Goal: Task Accomplishment & Management: Use online tool/utility

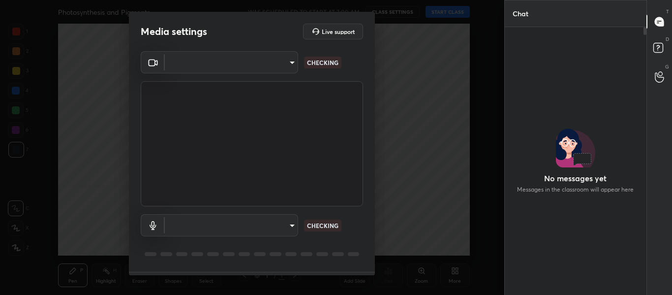
scroll to position [265, 139]
type input "714163419adff033b489e443ba74a5bc8b60e15d6b77d6369ce0f0cc6e130f01"
type input "default"
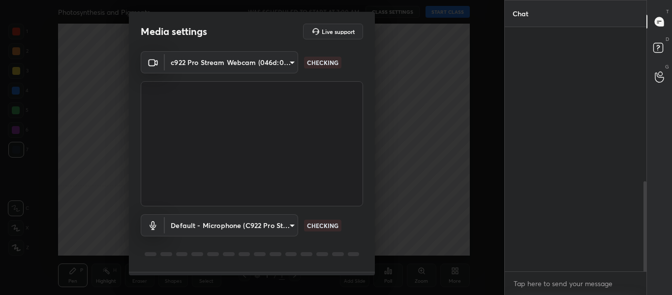
scroll to position [28, 0]
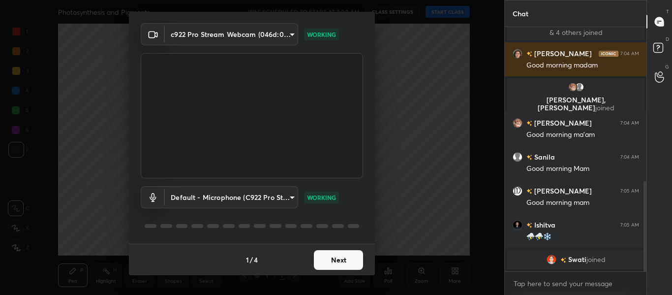
click at [334, 260] on button "Next" at bounding box center [338, 260] width 49 height 20
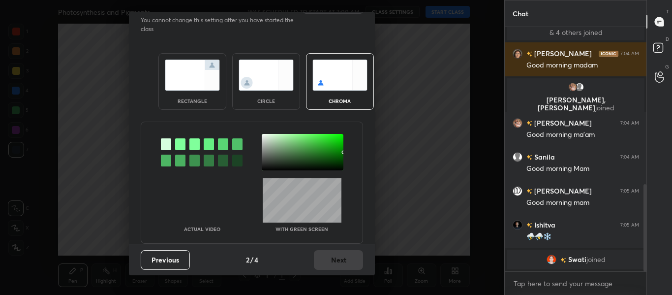
scroll to position [0, 0]
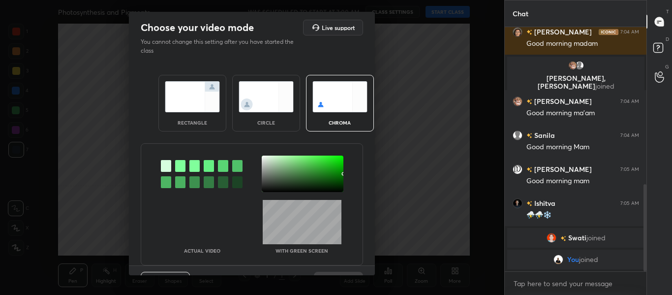
click at [178, 167] on div at bounding box center [180, 166] width 10 height 12
click at [263, 158] on div at bounding box center [303, 174] width 82 height 36
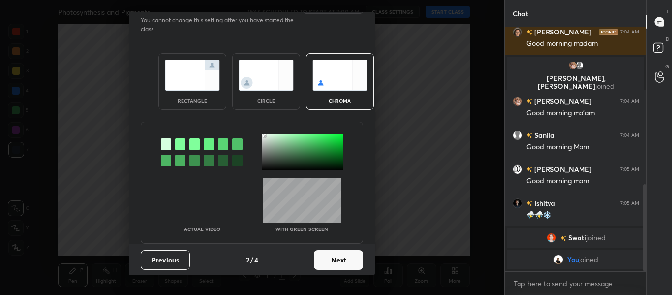
click at [329, 259] on button "Next" at bounding box center [338, 260] width 49 height 20
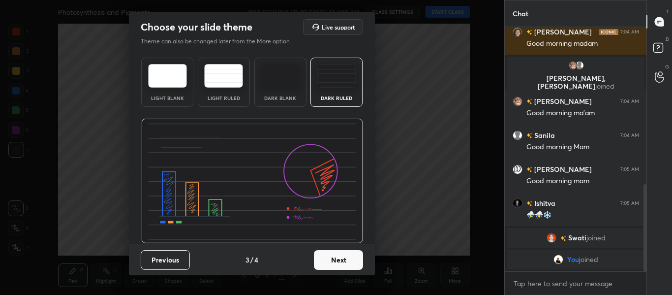
scroll to position [444, 0]
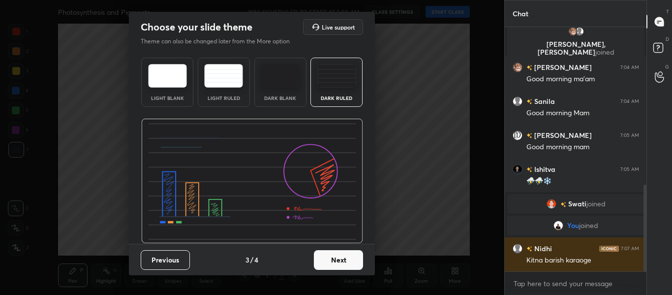
click at [347, 258] on button "Next" at bounding box center [338, 260] width 49 height 20
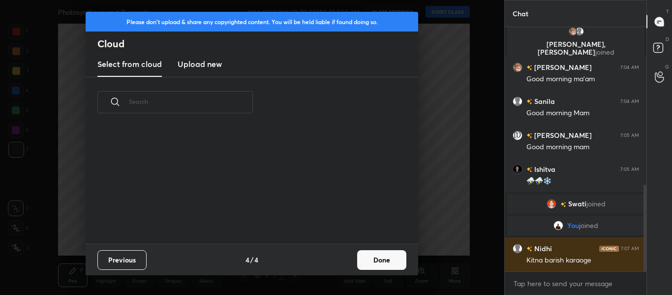
scroll to position [0, 0]
click at [200, 69] on h3 "Upload new" at bounding box center [200, 64] width 44 height 12
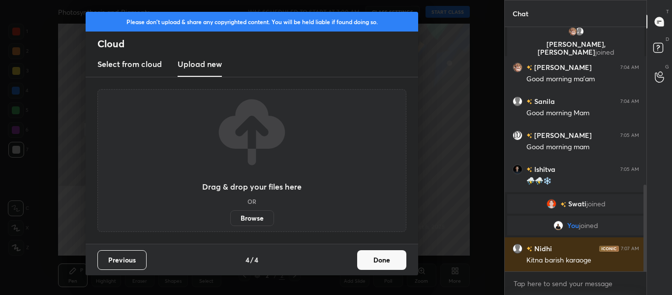
click at [253, 215] on label "Browse" at bounding box center [252, 218] width 44 height 16
click at [230, 215] on input "Browse" at bounding box center [230, 218] width 0 height 16
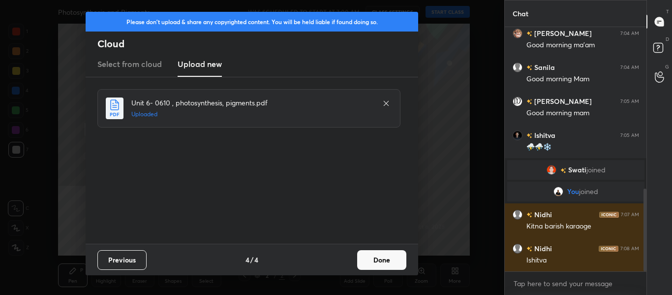
click at [378, 261] on button "Done" at bounding box center [381, 260] width 49 height 20
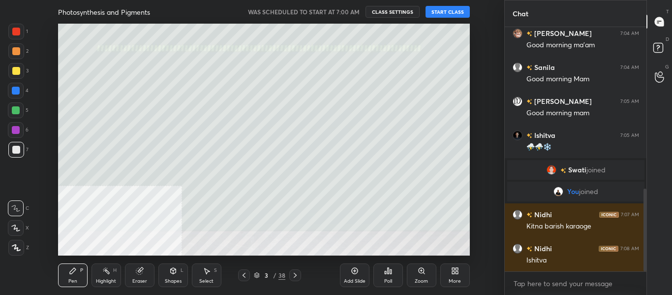
click at [294, 275] on icon at bounding box center [295, 275] width 8 height 8
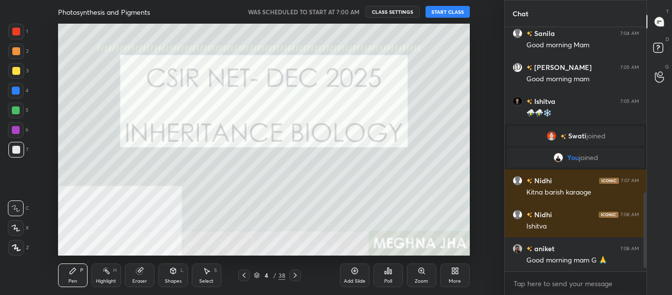
scroll to position [546, 0]
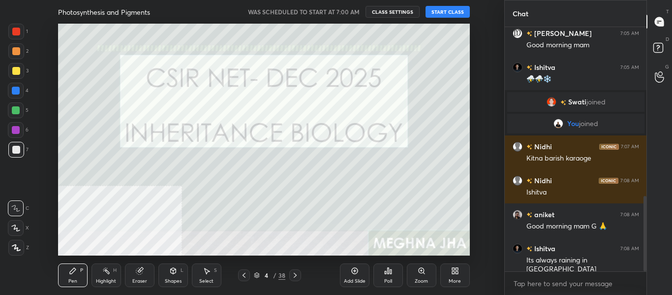
click at [438, 12] on button "START CLASS" at bounding box center [448, 12] width 44 height 12
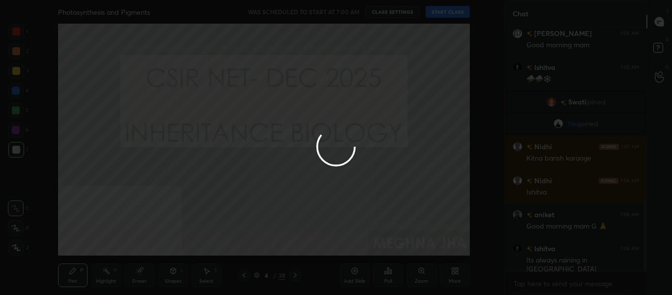
scroll to position [570, 0]
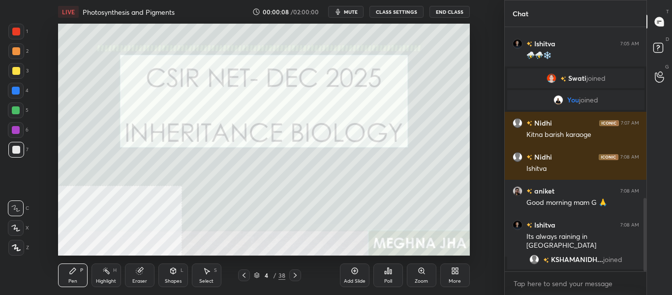
click at [358, 14] on span "mute" at bounding box center [351, 11] width 14 height 7
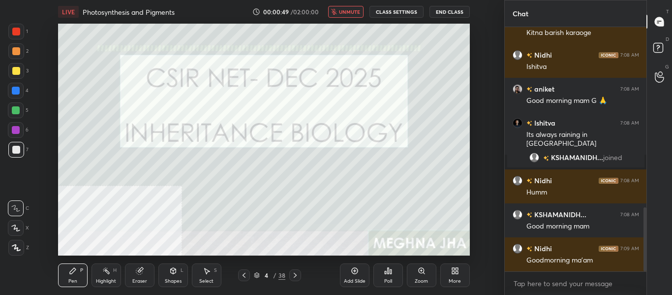
scroll to position [688, 0]
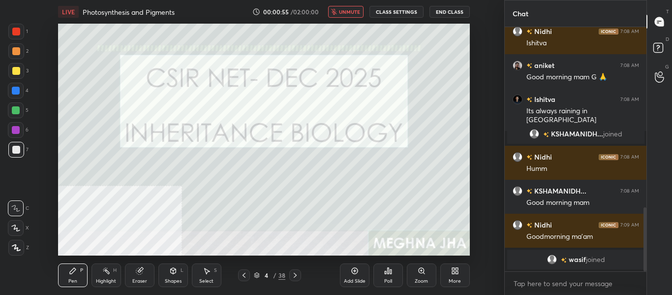
click at [527, 284] on body "1 2 3 4 5 6 7 C X Z C X Z E E Erase all H H LIVE Photosynthesis and Pigments 00…" at bounding box center [336, 147] width 672 height 295
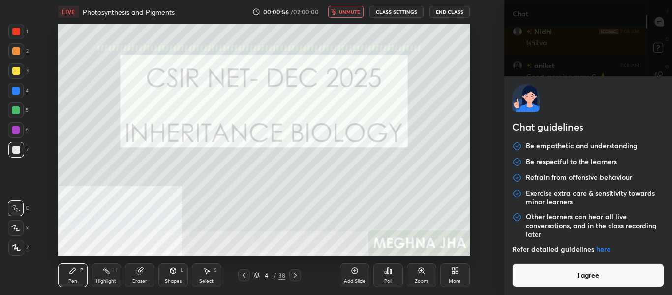
click at [527, 284] on button "I agree" at bounding box center [588, 275] width 153 height 24
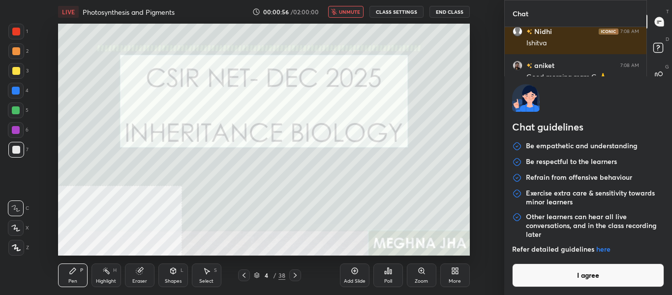
type textarea "x"
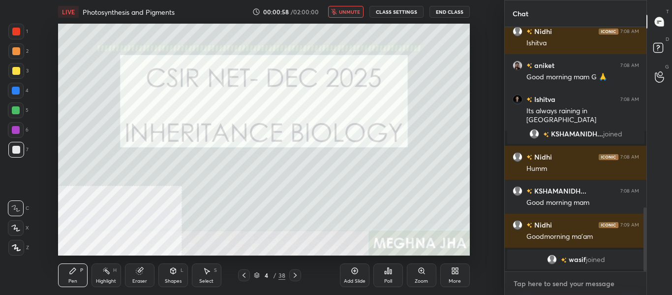
type textarea "G"
type textarea "x"
type textarea "Go"
type textarea "x"
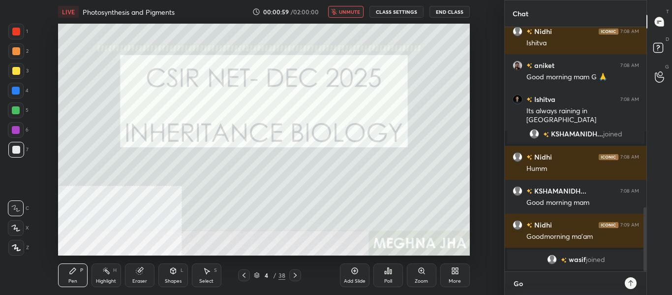
type textarea "Goo"
type textarea "x"
type textarea "Good"
type textarea "x"
type textarea "Good"
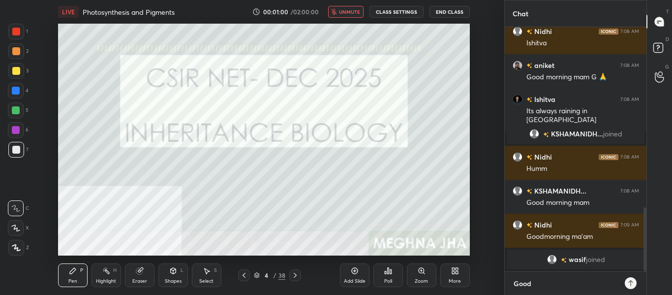
type textarea "x"
type textarea "Good m"
type textarea "x"
type textarea "Good mo"
type textarea "x"
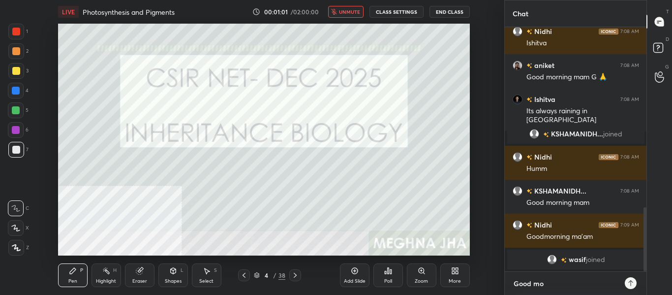
type textarea "Good mor"
type textarea "x"
type textarea "Good morn"
type textarea "x"
type textarea "Good morni"
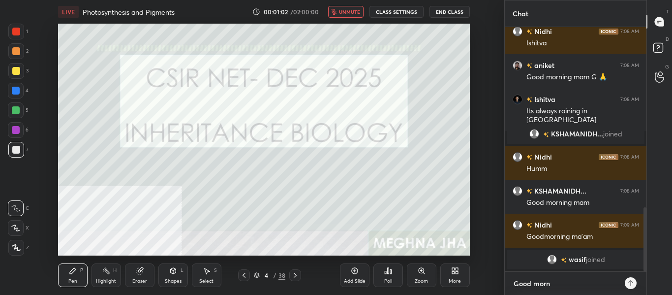
type textarea "x"
type textarea "Good mornin"
type textarea "x"
type textarea "Good morning"
type textarea "x"
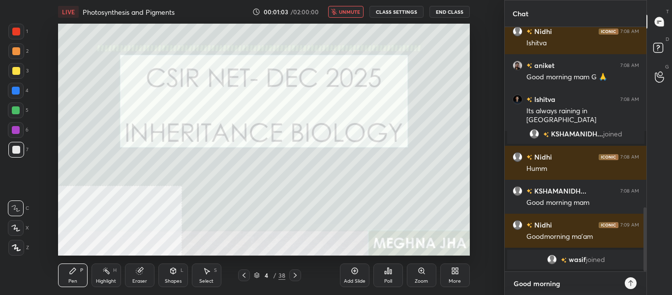
type textarea "Good morning"
type textarea "x"
type textarea "Good morning L"
type textarea "x"
type textarea "Good morning LL"
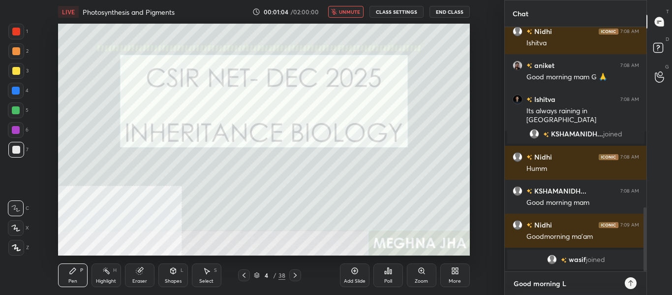
type textarea "x"
type textarea "Good morning L"
type textarea "x"
type textarea "Good morning"
type textarea "x"
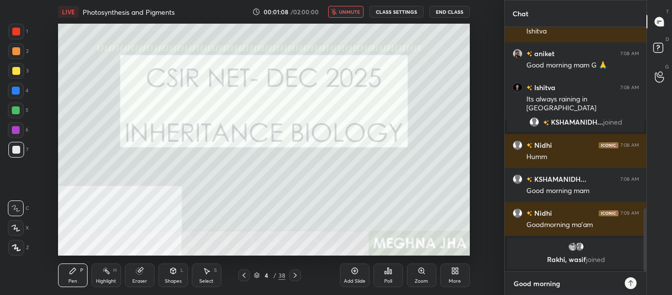
type textarea "Good morning a"
type textarea "x"
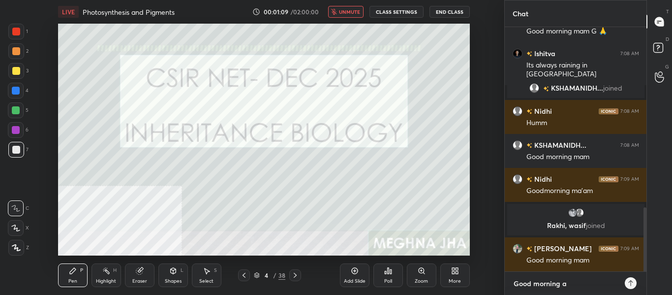
type textarea "Good morning al"
type textarea "x"
type textarea "Good morning all"
type textarea "x"
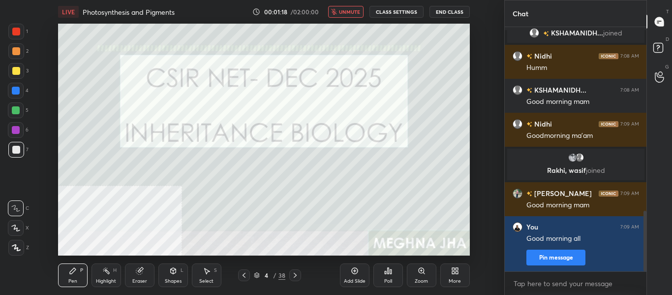
click at [349, 13] on span "unmute" at bounding box center [349, 11] width 21 height 7
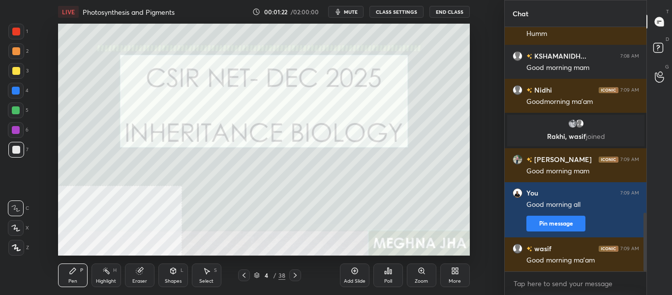
click at [349, 13] on span "mute" at bounding box center [351, 11] width 14 height 7
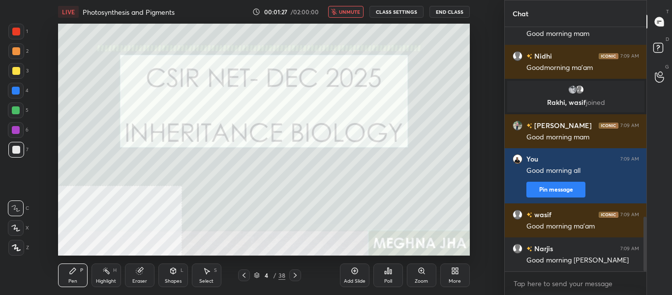
scroll to position [842, 0]
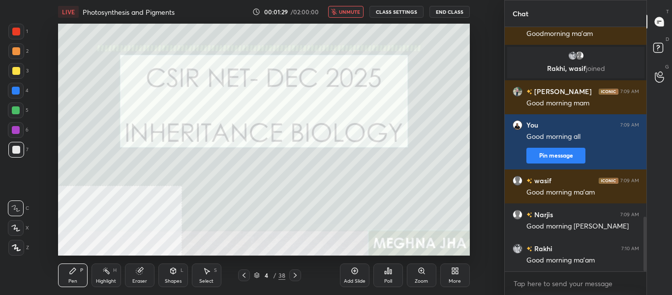
click at [349, 13] on span "unmute" at bounding box center [349, 11] width 21 height 7
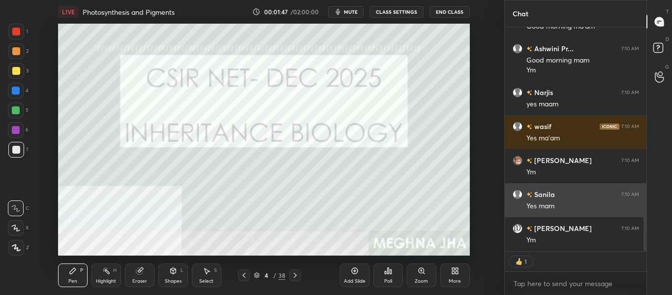
scroll to position [1100, 0]
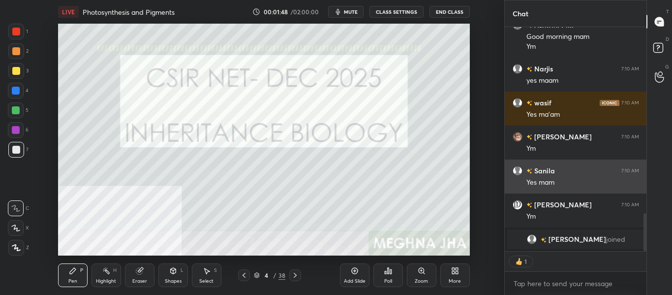
type textarea "x"
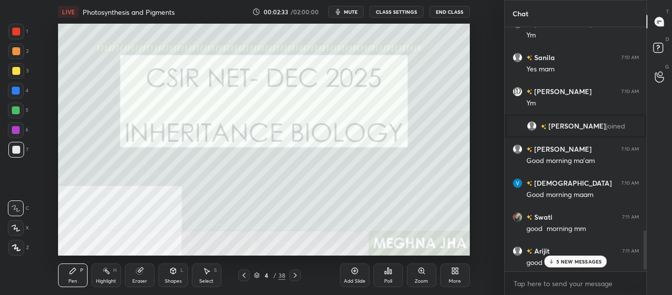
scroll to position [1299, 0]
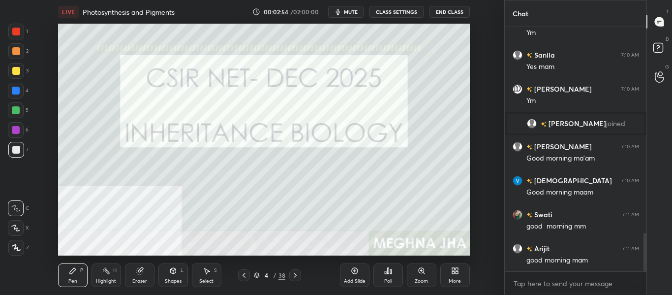
click at [398, 12] on button "CLASS SETTINGS" at bounding box center [397, 12] width 54 height 12
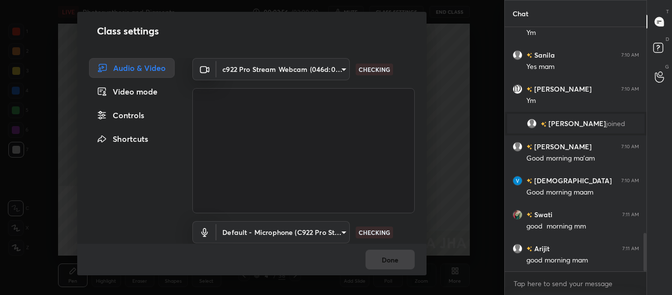
click at [155, 87] on div "Video mode" at bounding box center [132, 92] width 86 height 20
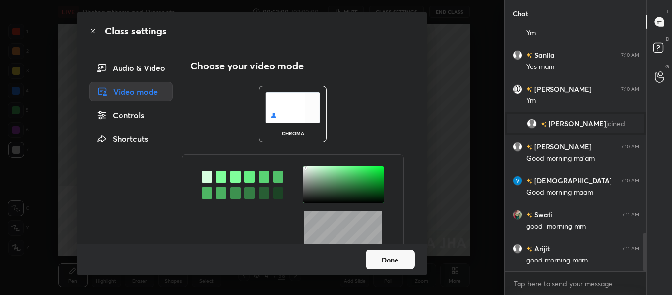
click at [390, 262] on button "Done" at bounding box center [390, 260] width 49 height 20
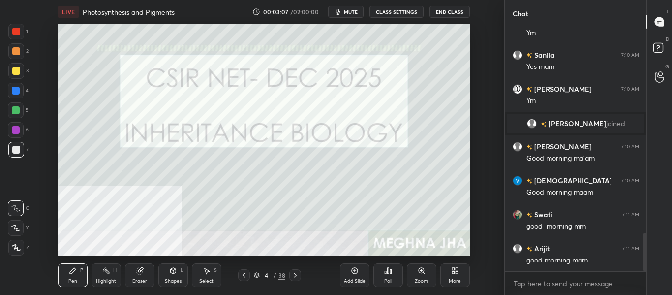
scroll to position [1318, 0]
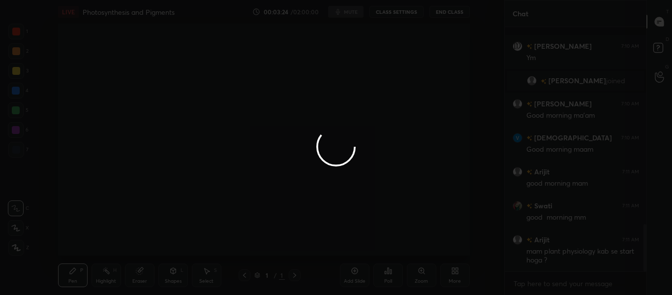
scroll to position [1023, 0]
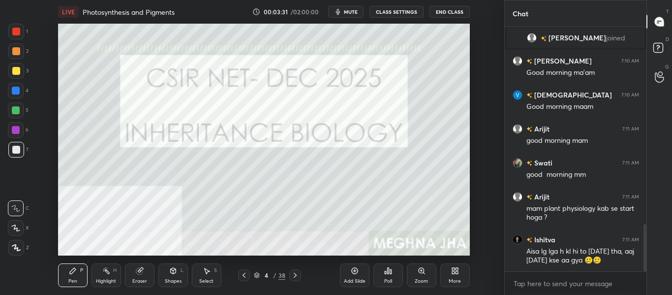
click at [404, 16] on button "CLASS SETTINGS" at bounding box center [397, 12] width 54 height 12
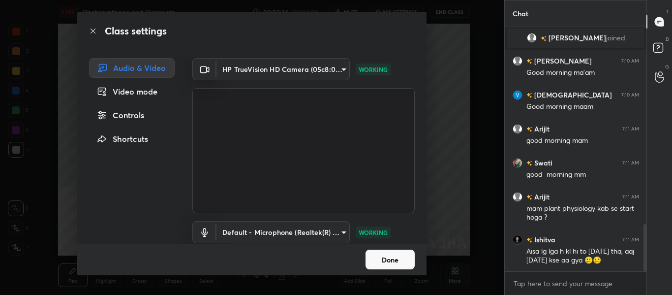
click at [339, 68] on body "1 2 3 4 5 6 7 C X Z C X Z E E Erase all H H LIVE Photosynthesis and Pigments 00…" at bounding box center [336, 147] width 672 height 295
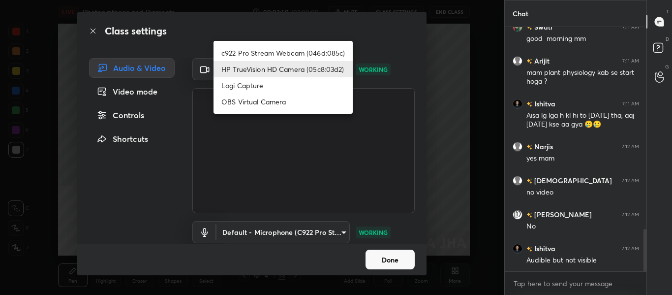
scroll to position [1193, 0]
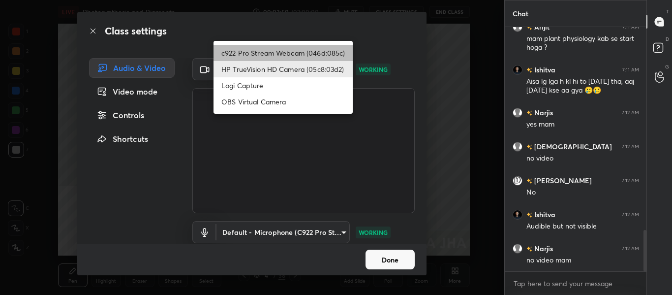
click at [255, 53] on li "c922 Pro Stream Webcam (046d:085c)" at bounding box center [283, 53] width 139 height 16
type input "714163419adff033b489e443ba74a5bc8b60e15d6b77d6369ce0f0cc6e130f01"
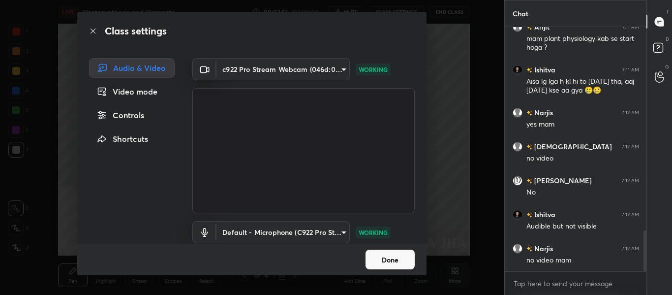
scroll to position [1217, 0]
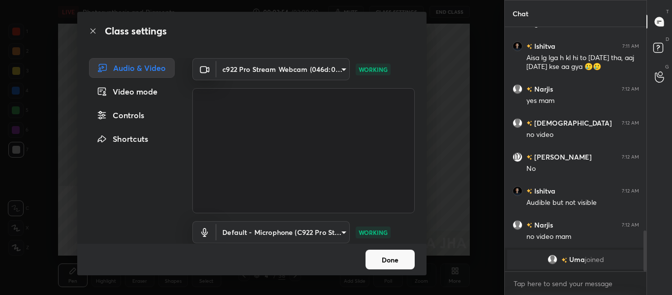
click at [395, 264] on button "Done" at bounding box center [390, 260] width 49 height 20
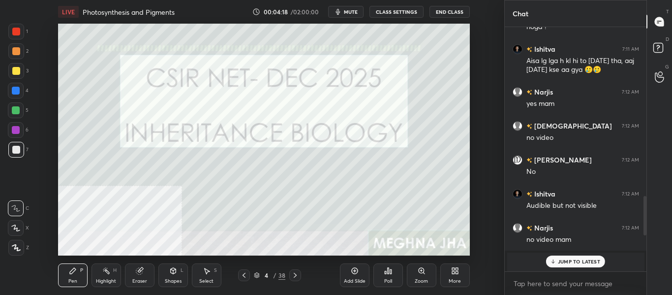
scroll to position [981, 0]
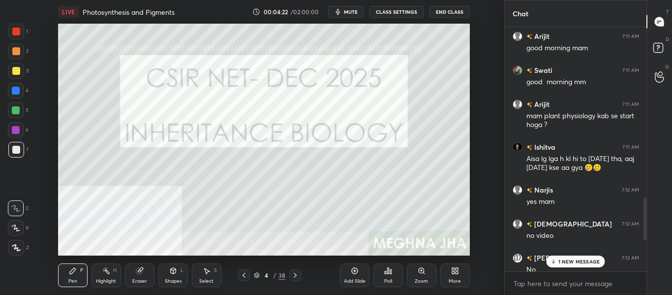
click at [17, 112] on div at bounding box center [16, 110] width 8 height 8
click at [16, 247] on icon at bounding box center [16, 248] width 8 height 6
click at [174, 279] on div "Shapes" at bounding box center [173, 281] width 17 height 5
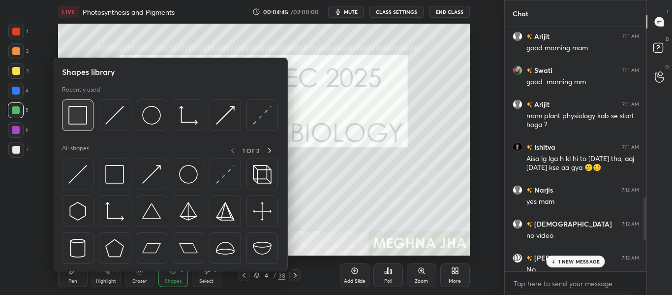
click at [82, 120] on img at bounding box center [77, 115] width 19 height 19
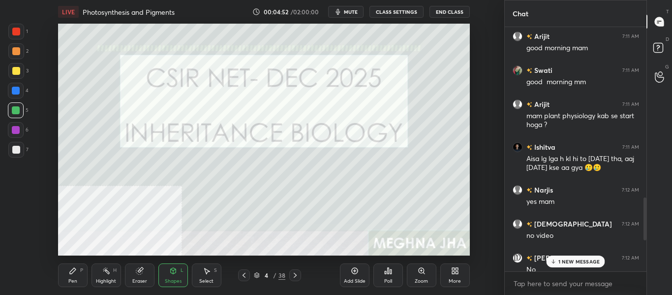
click at [82, 279] on div "Pen P" at bounding box center [73, 275] width 30 height 24
click at [576, 262] on p "1 NEW MESSAGE" at bounding box center [580, 261] width 42 height 6
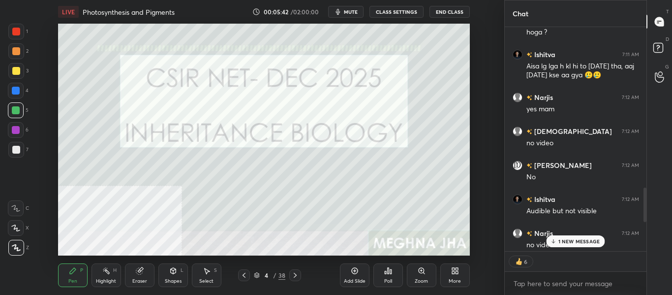
scroll to position [1024, 0]
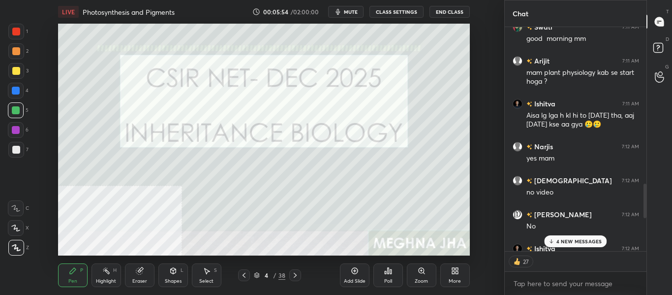
click at [583, 244] on p "4 NEW MESSAGES" at bounding box center [580, 241] width 46 height 6
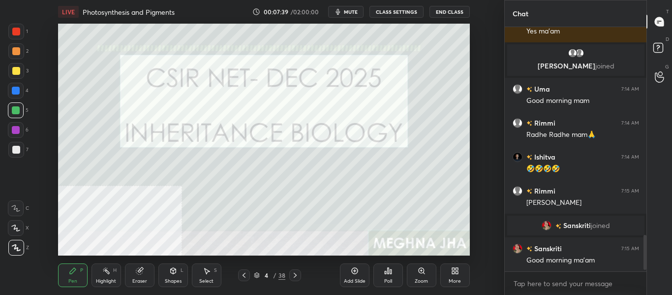
scroll to position [1400, 0]
click at [348, 11] on span "mute" at bounding box center [351, 11] width 14 height 7
click at [349, 10] on span "unmute" at bounding box center [349, 11] width 21 height 7
click at [356, 282] on div "Add Slide" at bounding box center [355, 281] width 22 height 5
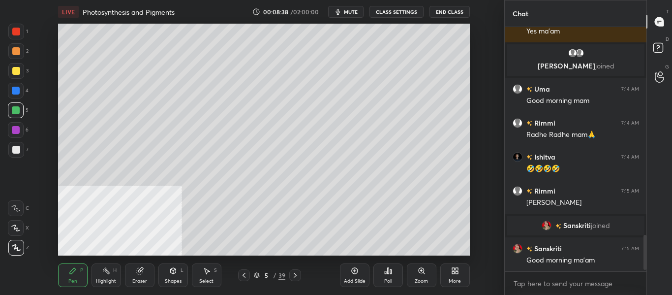
click at [360, 277] on div "Add Slide" at bounding box center [355, 275] width 30 height 24
click at [352, 279] on div "Add Slide" at bounding box center [355, 281] width 22 height 5
click at [357, 266] on div "Add Slide" at bounding box center [355, 275] width 30 height 24
click at [358, 276] on div "Add Slide" at bounding box center [355, 275] width 30 height 24
click at [455, 279] on div "More" at bounding box center [455, 281] width 12 height 5
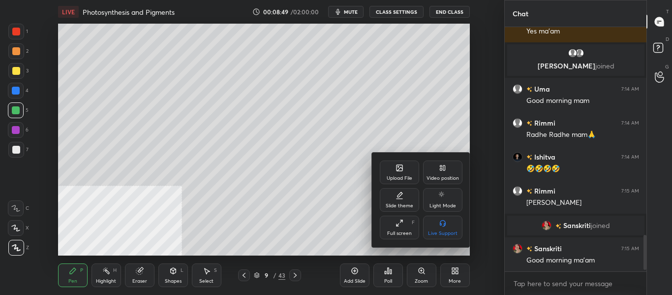
click at [400, 199] on div "Slide theme" at bounding box center [399, 200] width 39 height 24
click at [436, 228] on div "Dark Ruled" at bounding box center [442, 228] width 39 height 24
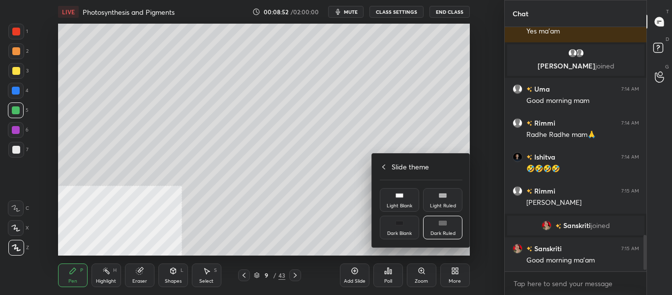
click at [359, 272] on div at bounding box center [336, 147] width 672 height 295
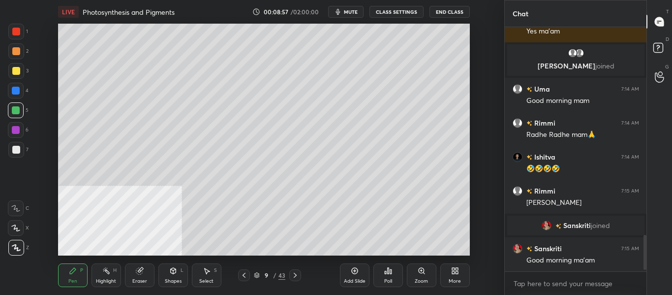
click at [352, 272] on icon at bounding box center [354, 271] width 6 height 6
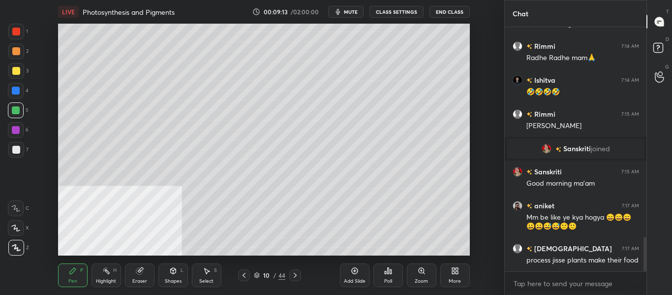
scroll to position [1520, 0]
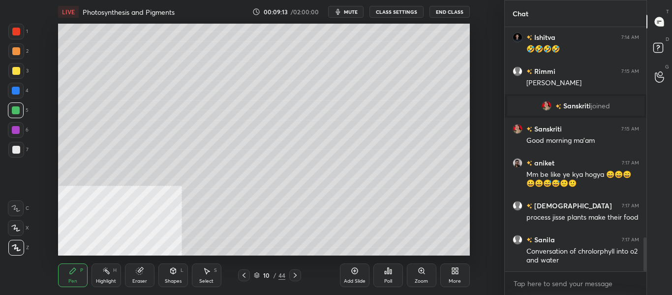
click at [19, 225] on icon at bounding box center [15, 227] width 9 height 7
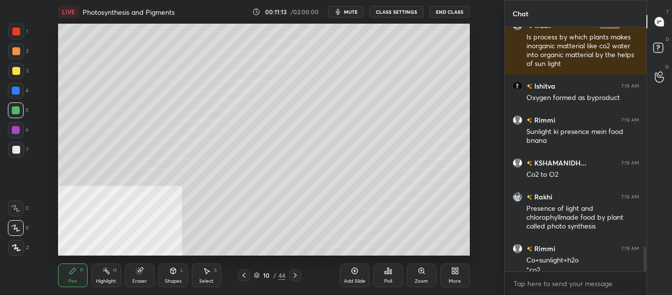
scroll to position [2172, 0]
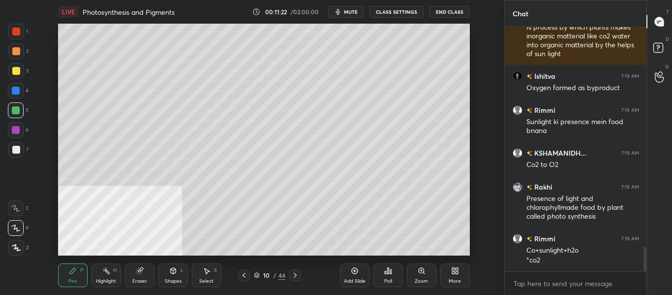
click at [18, 70] on div at bounding box center [16, 71] width 8 height 8
click at [18, 113] on div at bounding box center [16, 110] width 8 height 8
click at [14, 72] on div at bounding box center [16, 71] width 8 height 8
click at [109, 279] on div "Highlight" at bounding box center [106, 281] width 20 height 5
click at [296, 276] on icon at bounding box center [295, 275] width 8 height 8
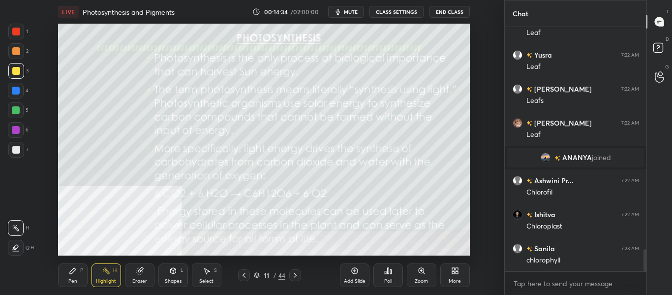
scroll to position [2468, 0]
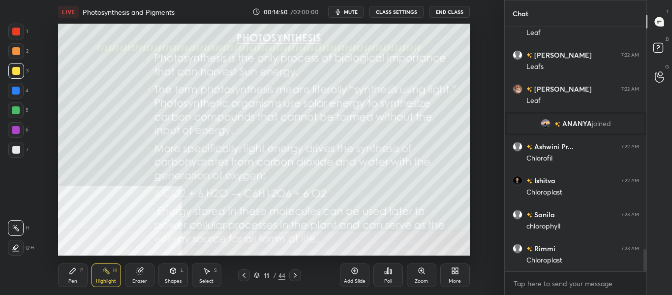
click at [296, 276] on icon at bounding box center [295, 275] width 8 height 8
click at [296, 277] on icon at bounding box center [295, 275] width 8 height 8
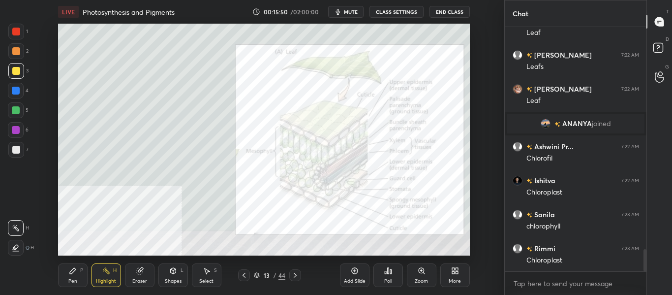
click at [17, 108] on div at bounding box center [16, 110] width 8 height 8
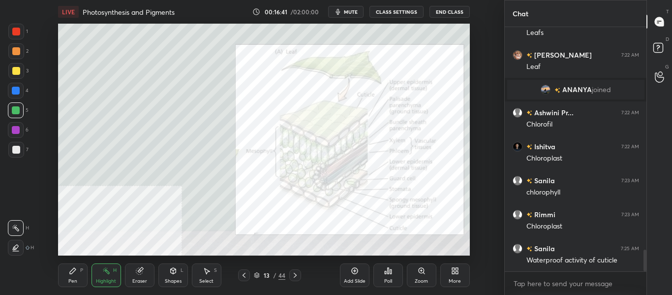
click at [19, 148] on div at bounding box center [16, 150] width 8 height 8
click at [19, 146] on div at bounding box center [16, 150] width 8 height 8
click at [66, 272] on div "Pen P" at bounding box center [73, 275] width 30 height 24
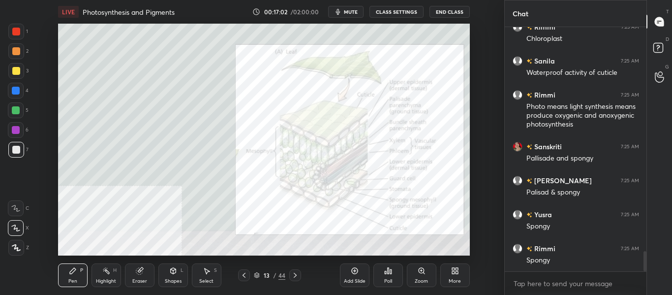
scroll to position [2713, 0]
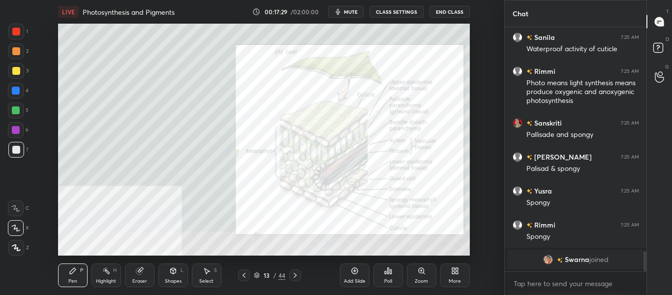
click at [107, 279] on div "Highlight" at bounding box center [106, 281] width 20 height 5
click at [16, 111] on div at bounding box center [16, 110] width 8 height 8
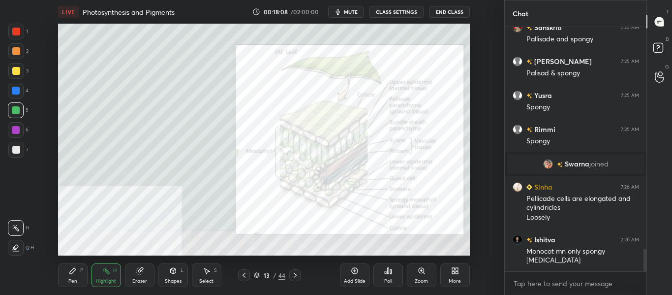
scroll to position [2401, 0]
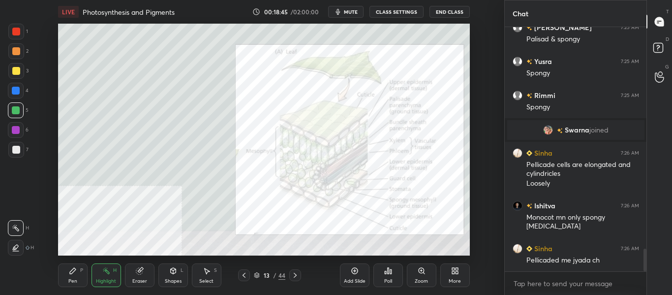
click at [18, 150] on div at bounding box center [16, 150] width 8 height 8
click at [72, 272] on icon at bounding box center [73, 271] width 6 height 6
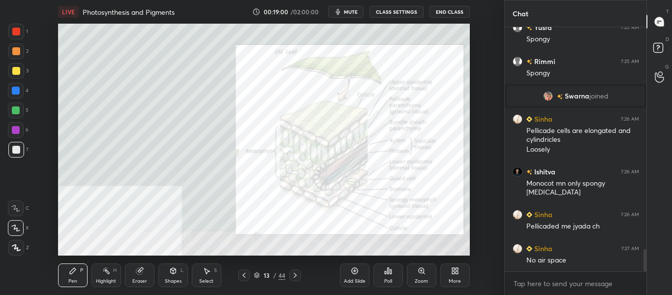
click at [356, 8] on button "mute" at bounding box center [345, 12] width 35 height 12
click at [354, 15] on span "unmute" at bounding box center [349, 11] width 21 height 7
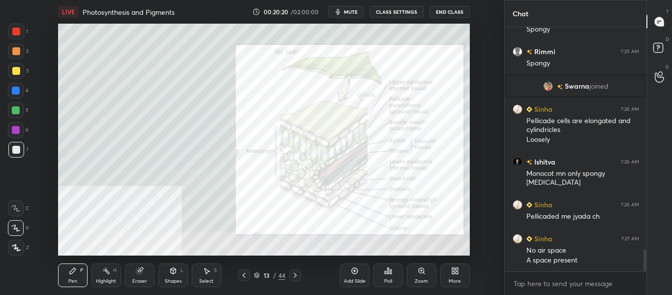
click at [15, 114] on div at bounding box center [16, 110] width 8 height 8
click at [110, 279] on div "Highlight" at bounding box center [106, 281] width 20 height 5
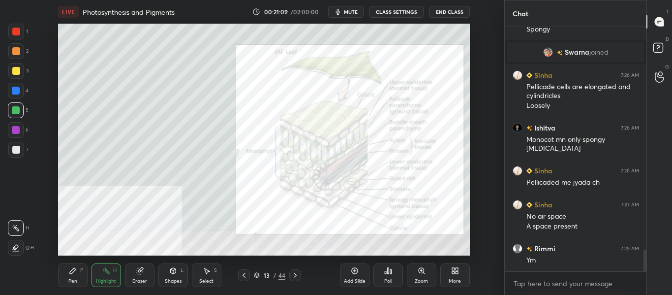
click at [76, 273] on icon at bounding box center [73, 271] width 8 height 8
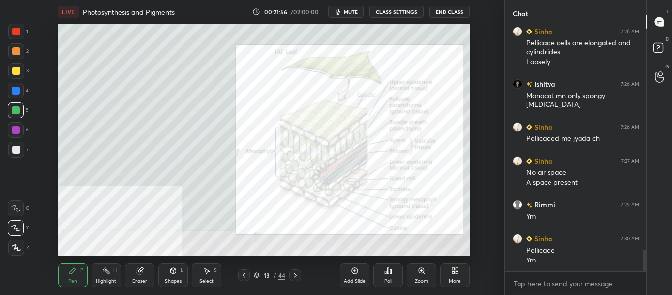
scroll to position [2557, 0]
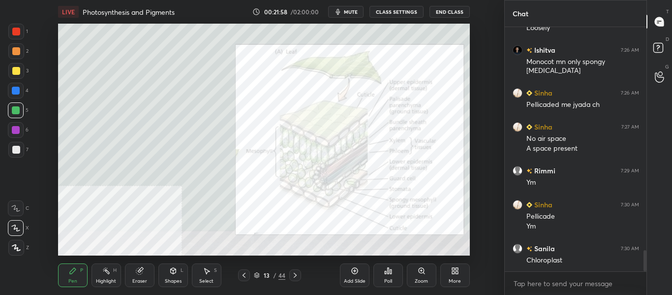
click at [16, 151] on div at bounding box center [16, 150] width 8 height 8
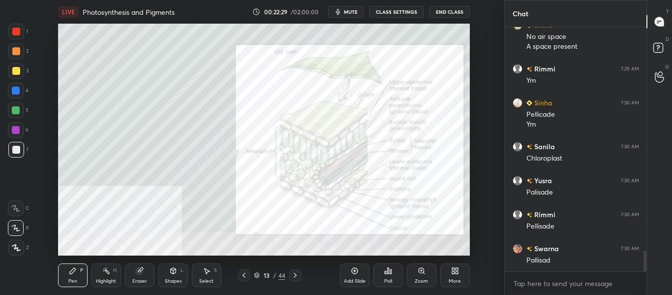
scroll to position [2682, 0]
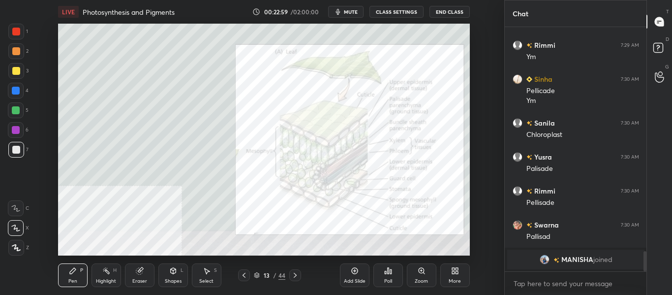
click at [15, 110] on div at bounding box center [16, 110] width 8 height 8
click at [107, 279] on div "Highlight" at bounding box center [106, 281] width 20 height 5
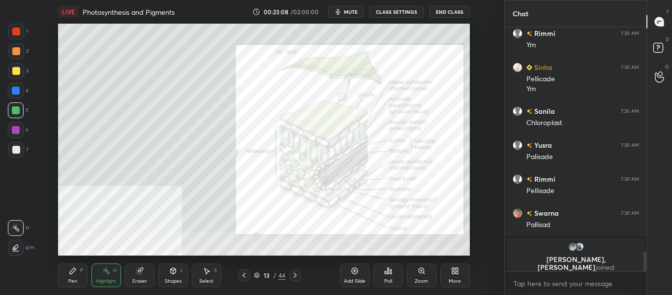
click at [296, 276] on icon at bounding box center [295, 275] width 8 height 8
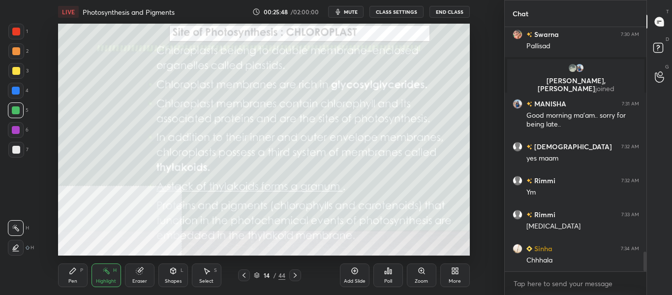
scroll to position [2796, 0]
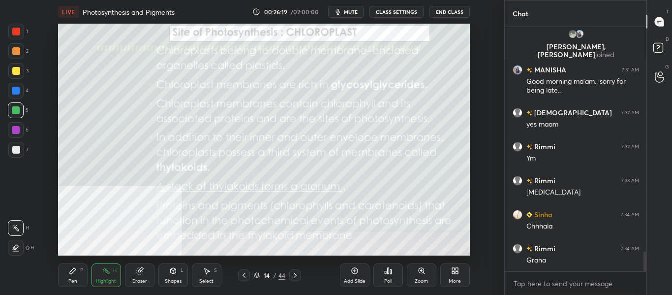
click at [295, 277] on icon at bounding box center [295, 275] width 3 height 5
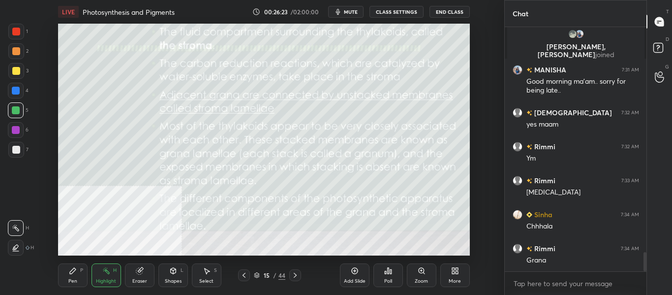
scroll to position [2830, 0]
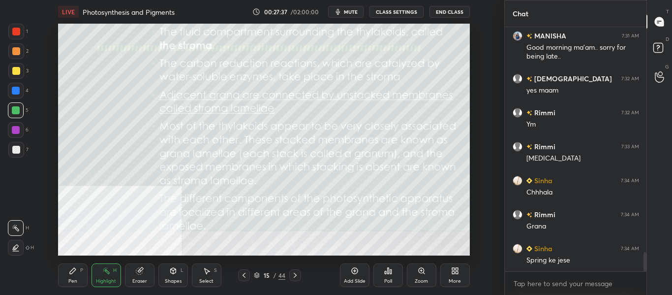
click at [290, 279] on div at bounding box center [295, 275] width 12 height 12
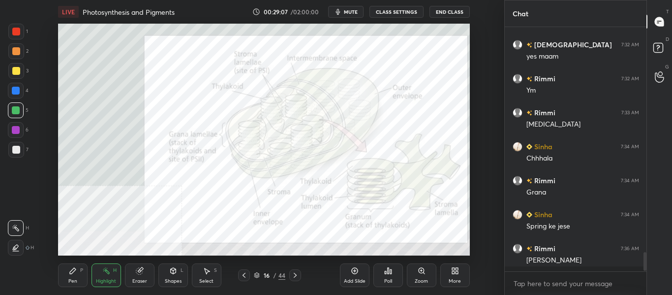
scroll to position [2864, 0]
click at [353, 273] on icon at bounding box center [354, 271] width 6 height 6
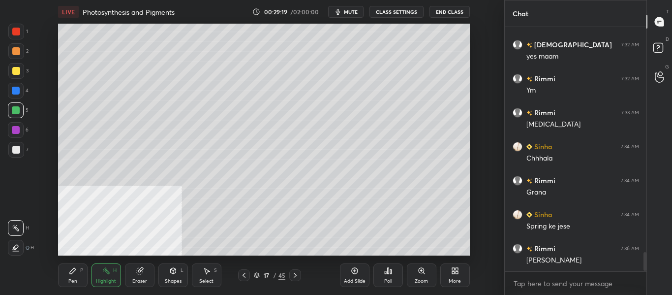
click at [15, 151] on div at bounding box center [16, 150] width 8 height 8
click at [78, 273] on div "Pen P" at bounding box center [73, 275] width 30 height 24
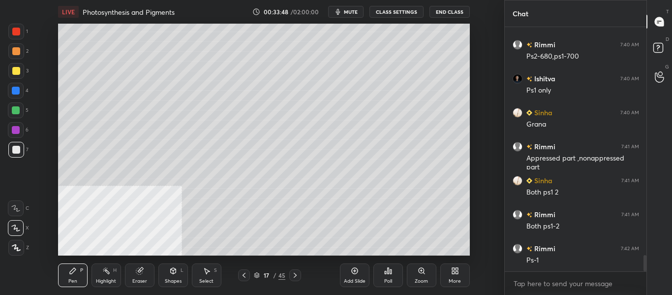
scroll to position [3434, 0]
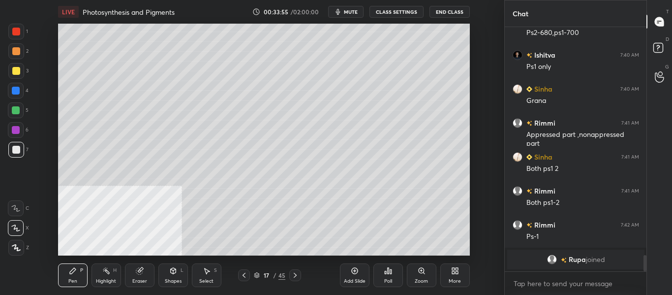
click at [351, 17] on button "mute" at bounding box center [345, 12] width 35 height 12
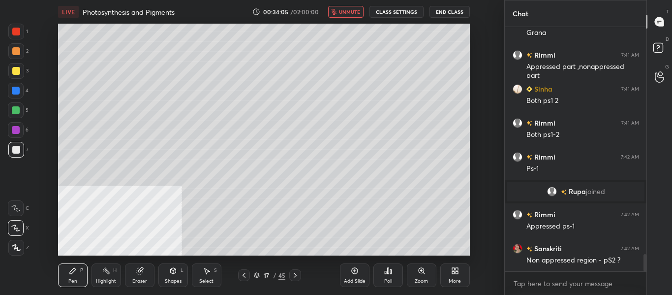
scroll to position [3247, 0]
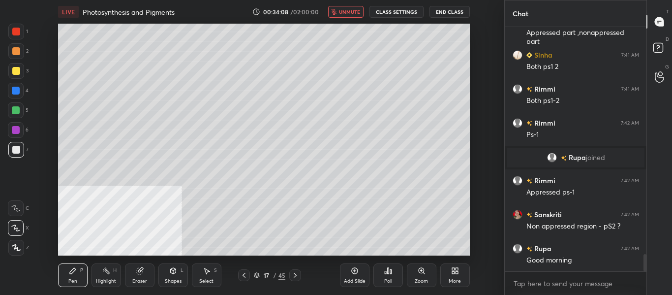
click at [343, 14] on span "unmute" at bounding box center [349, 11] width 21 height 7
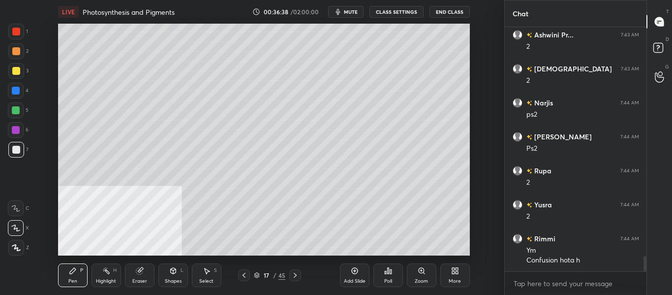
scroll to position [3732, 0]
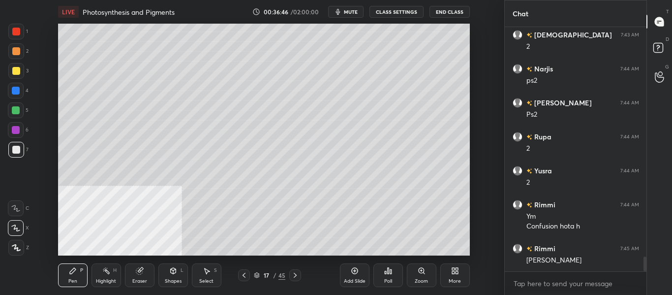
click at [296, 274] on icon at bounding box center [295, 275] width 8 height 8
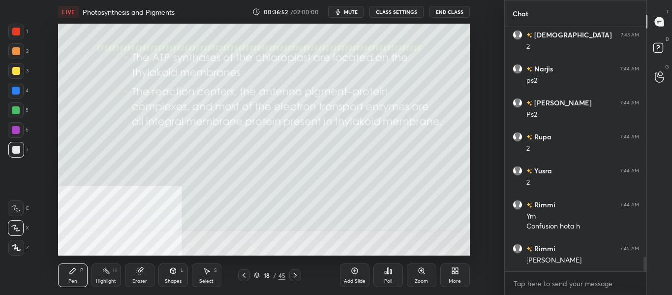
click at [107, 280] on div "Highlight" at bounding box center [106, 281] width 20 height 5
click at [18, 112] on div at bounding box center [16, 110] width 8 height 8
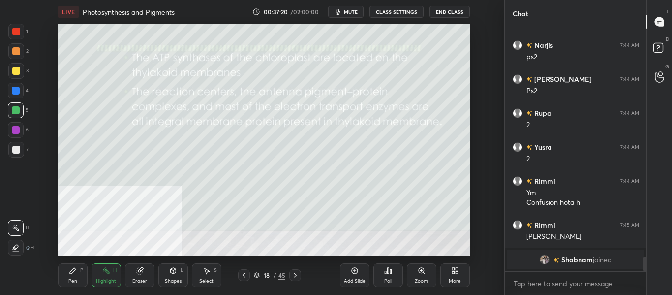
click at [295, 275] on icon at bounding box center [295, 275] width 8 height 8
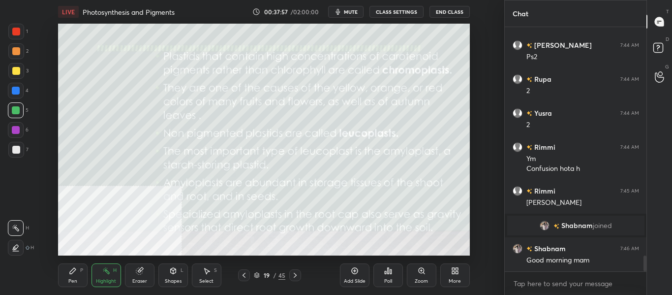
click at [243, 275] on icon at bounding box center [244, 275] width 3 height 5
click at [351, 273] on icon at bounding box center [355, 271] width 8 height 8
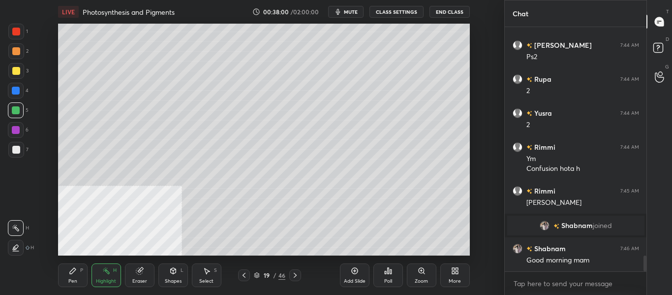
click at [78, 280] on div "Pen P" at bounding box center [73, 275] width 30 height 24
click at [140, 279] on div "Eraser" at bounding box center [139, 281] width 15 height 5
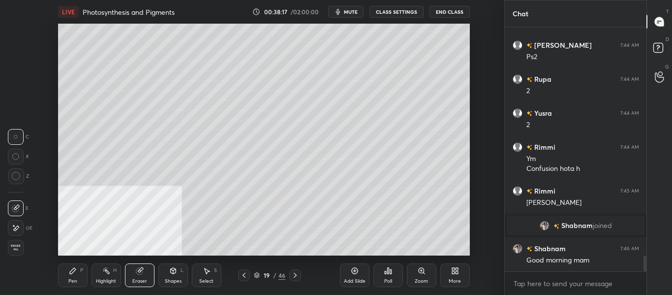
click at [70, 279] on div "Pen" at bounding box center [72, 281] width 9 height 5
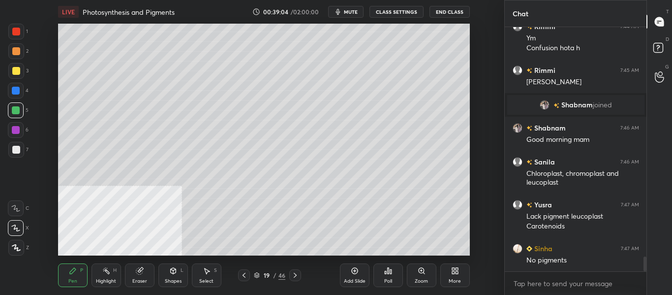
scroll to position [3729, 0]
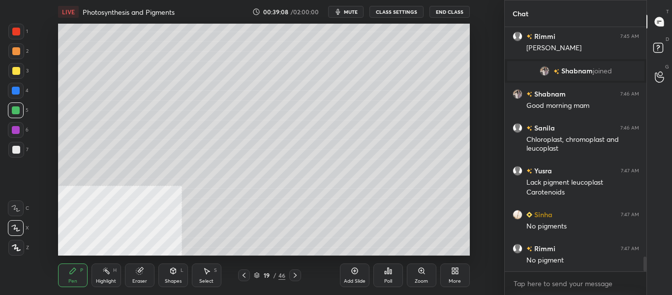
click at [295, 278] on icon at bounding box center [295, 275] width 8 height 8
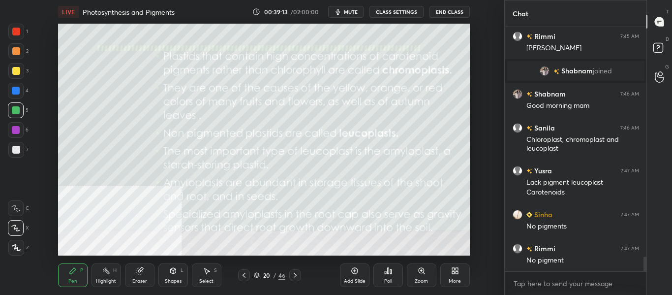
scroll to position [3763, 0]
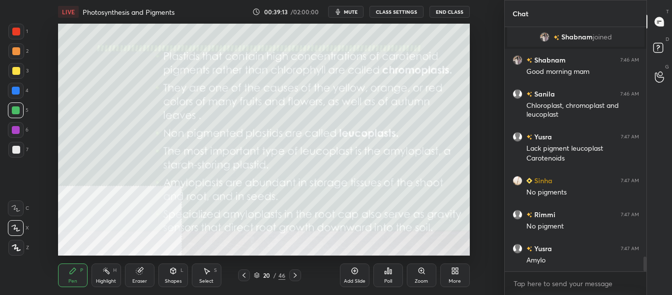
click at [246, 275] on icon at bounding box center [244, 275] width 8 height 8
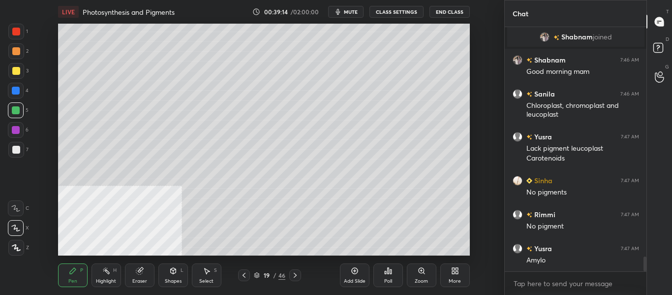
click at [349, 279] on div "Add Slide" at bounding box center [355, 281] width 22 height 5
click at [20, 149] on div at bounding box center [16, 150] width 8 height 8
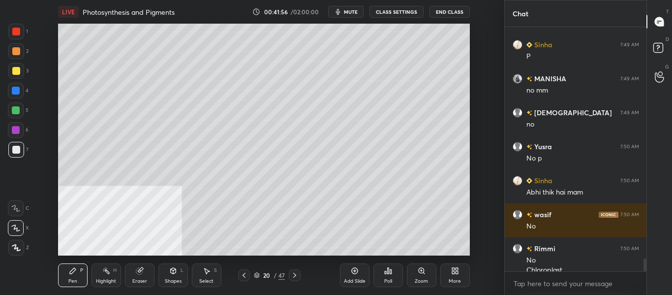
scroll to position [4384, 0]
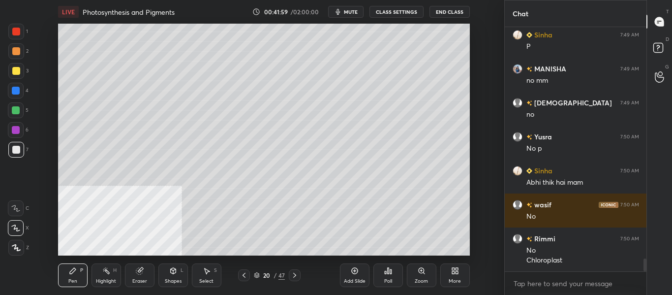
click at [18, 114] on div at bounding box center [16, 110] width 16 height 16
click at [298, 277] on icon at bounding box center [295, 275] width 8 height 8
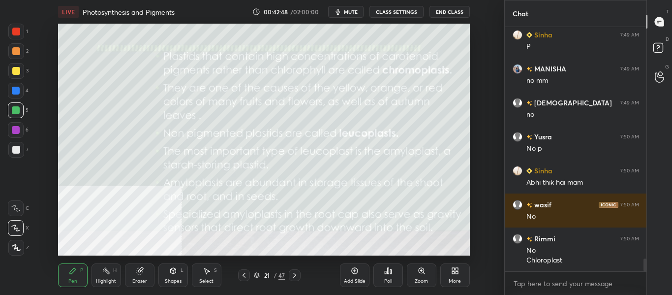
click at [299, 279] on icon at bounding box center [295, 275] width 8 height 8
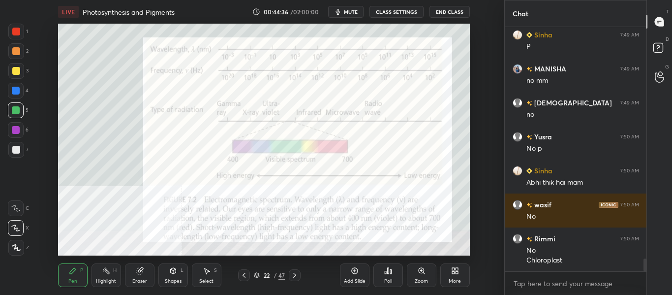
click at [17, 150] on div at bounding box center [16, 150] width 8 height 8
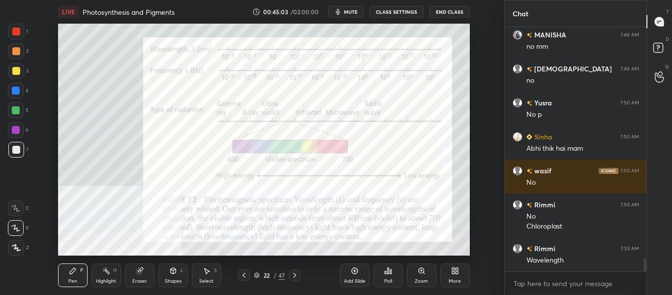
click at [13, 111] on div at bounding box center [16, 110] width 8 height 8
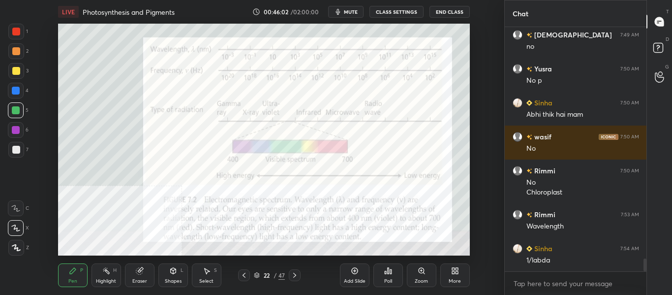
click at [353, 15] on button "mute" at bounding box center [345, 12] width 35 height 12
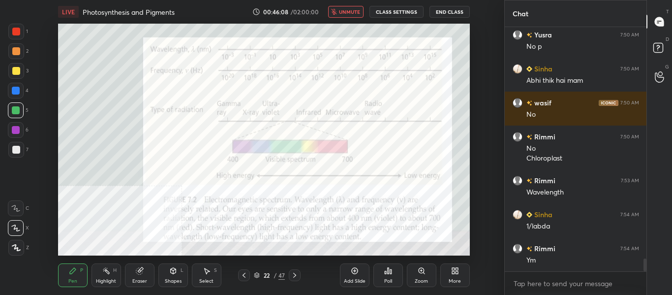
click at [353, 15] on button "unmute" at bounding box center [345, 12] width 35 height 12
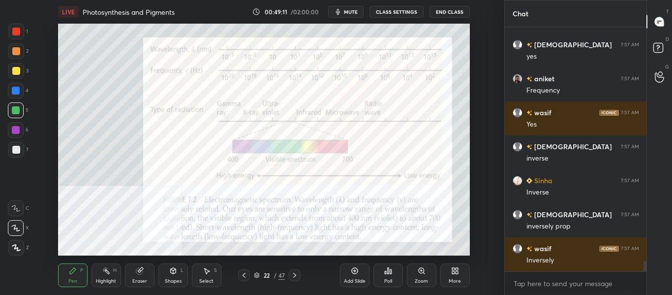
scroll to position [5456, 0]
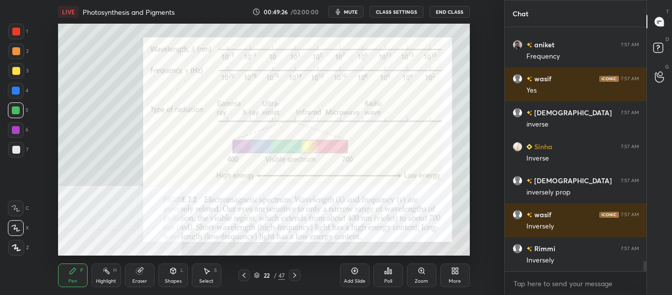
click at [353, 279] on div "Add Slide" at bounding box center [355, 281] width 22 height 5
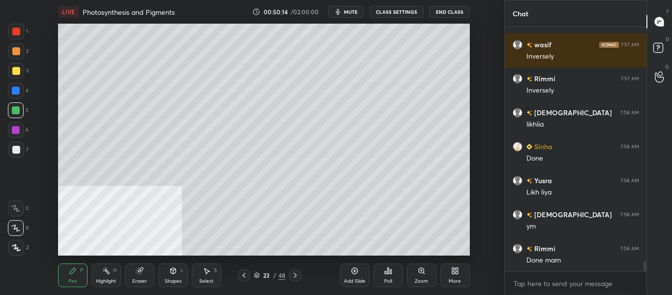
scroll to position [5660, 0]
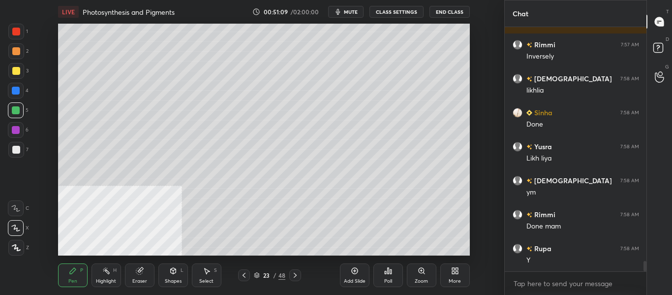
click at [297, 279] on icon at bounding box center [295, 275] width 8 height 8
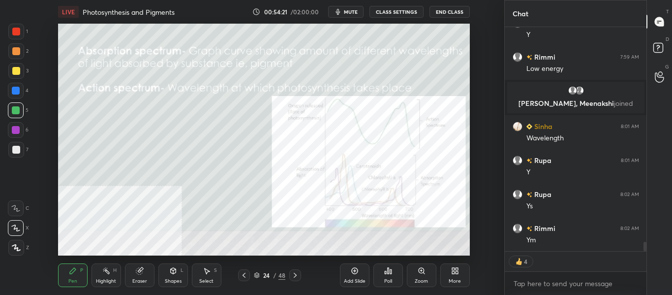
scroll to position [5293, 0]
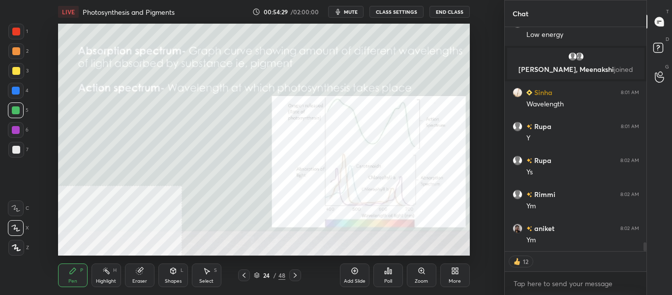
click at [351, 15] on button "mute" at bounding box center [345, 12] width 35 height 12
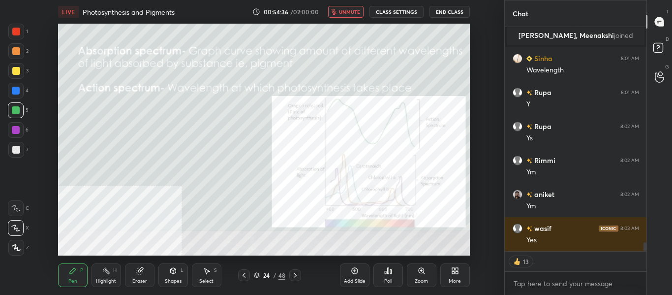
click at [345, 11] on span "unmute" at bounding box center [349, 11] width 21 height 7
click at [297, 274] on icon at bounding box center [295, 275] width 8 height 8
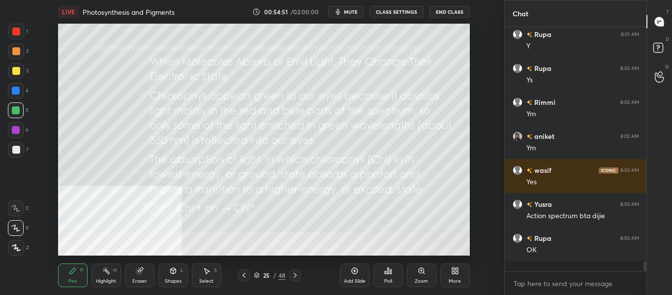
scroll to position [5375, 0]
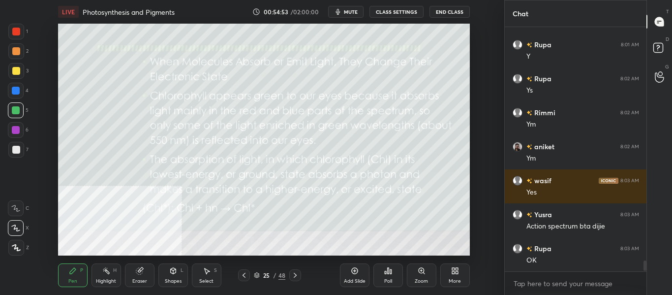
click at [247, 275] on icon at bounding box center [244, 275] width 8 height 8
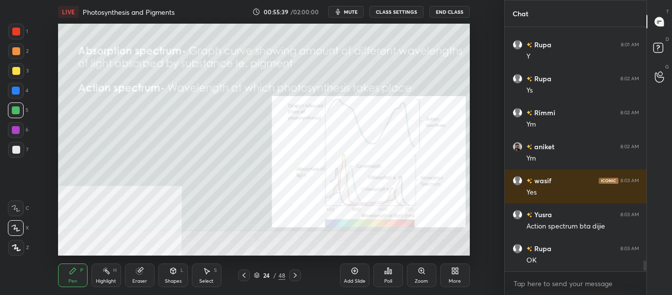
click at [111, 276] on div "Highlight H" at bounding box center [107, 275] width 30 height 24
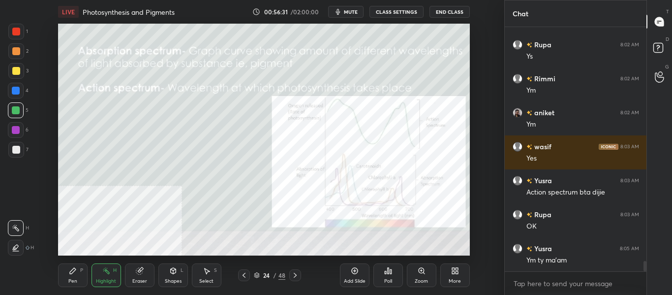
click at [296, 275] on icon at bounding box center [295, 275] width 3 height 5
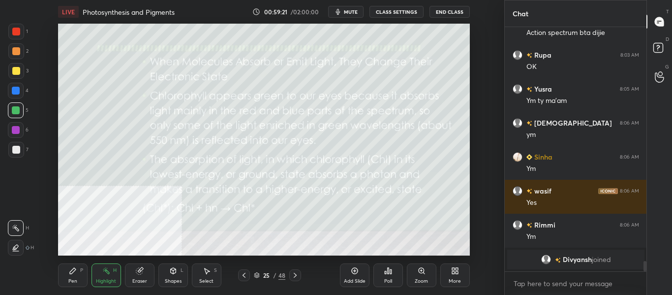
scroll to position [5481, 0]
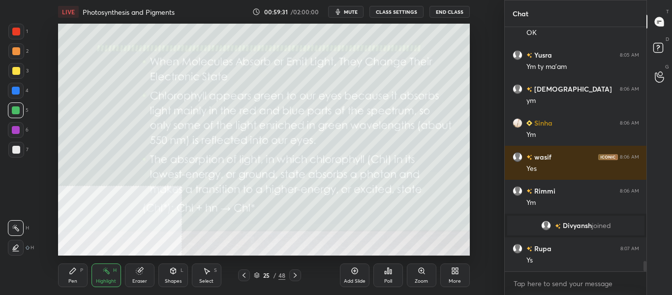
click at [241, 277] on icon at bounding box center [244, 275] width 8 height 8
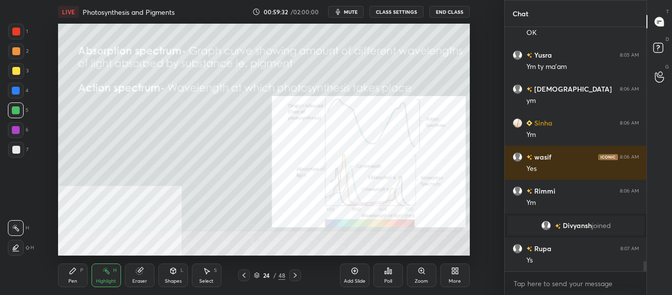
click at [242, 278] on icon at bounding box center [244, 275] width 8 height 8
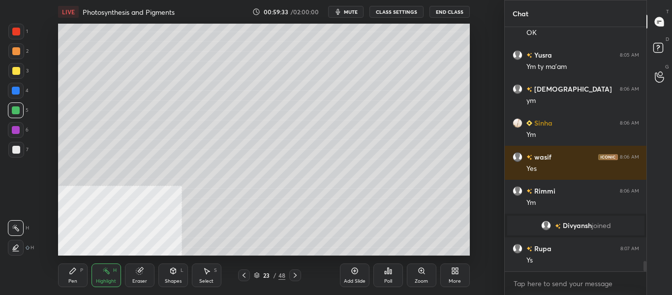
click at [242, 276] on icon at bounding box center [244, 275] width 8 height 8
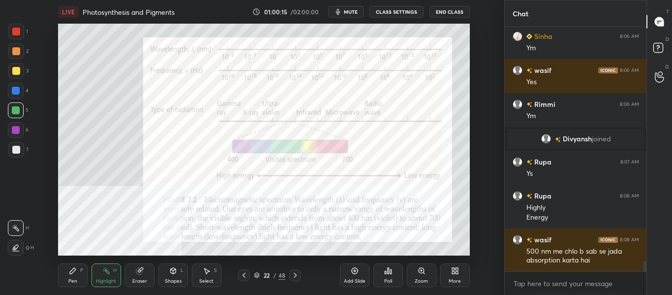
scroll to position [5602, 0]
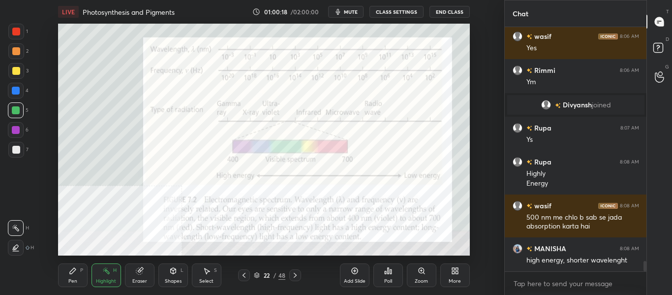
click at [293, 273] on icon at bounding box center [295, 275] width 8 height 8
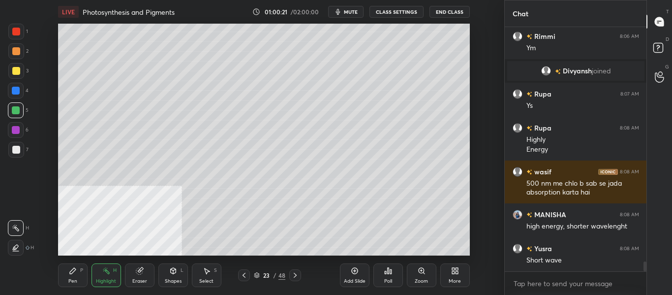
scroll to position [5678, 0]
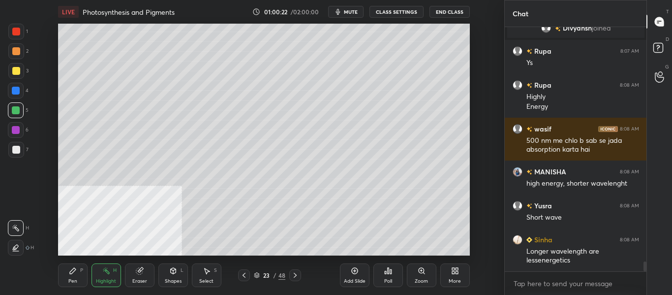
click at [244, 277] on icon at bounding box center [244, 275] width 8 height 8
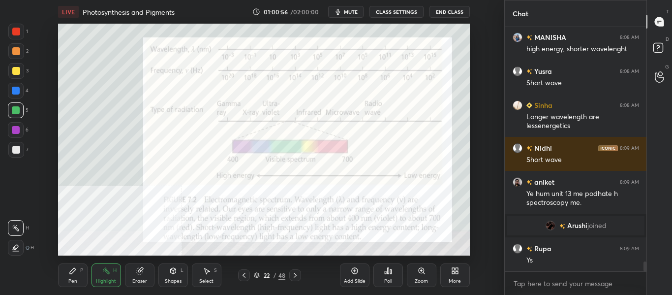
scroll to position [5732, 0]
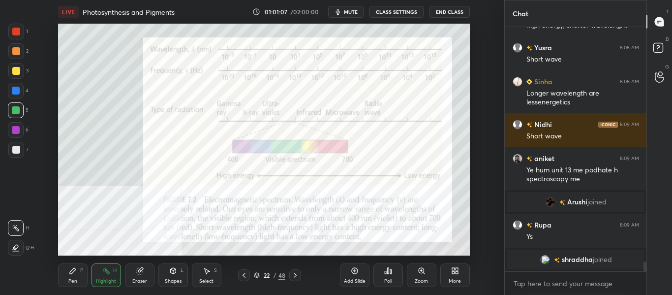
click at [293, 277] on icon at bounding box center [295, 275] width 8 height 8
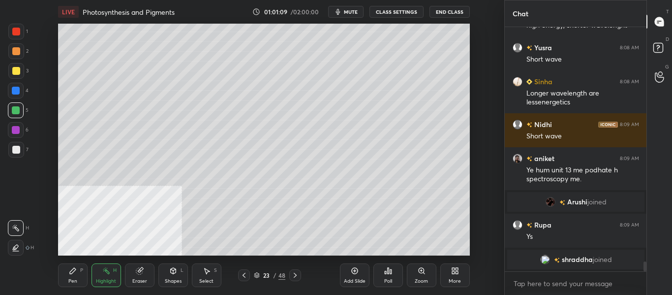
scroll to position [5757, 0]
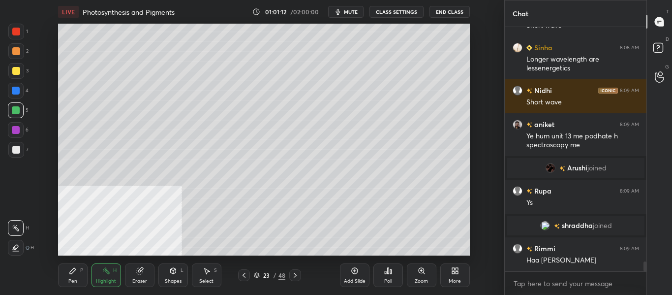
click at [295, 277] on icon at bounding box center [295, 275] width 3 height 5
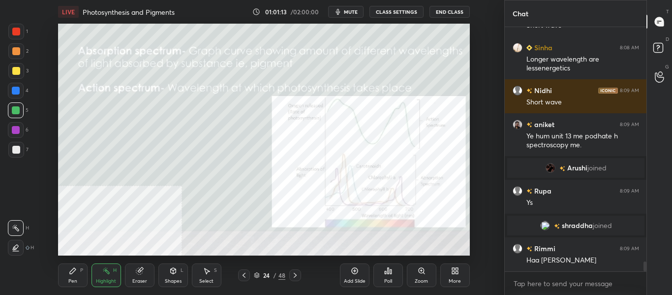
click at [298, 274] on icon at bounding box center [295, 275] width 8 height 8
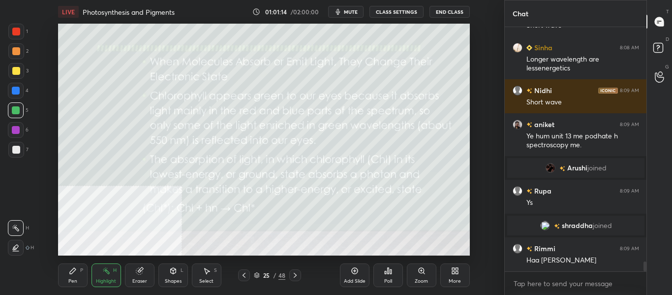
click at [299, 272] on icon at bounding box center [295, 275] width 8 height 8
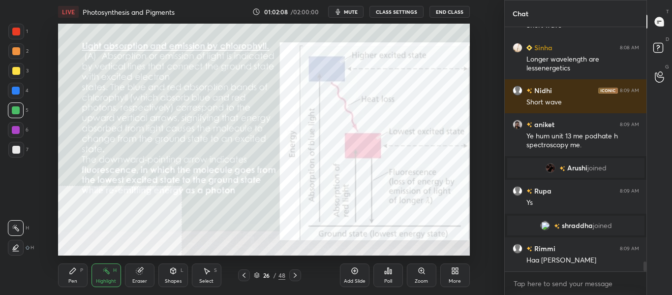
scroll to position [5791, 0]
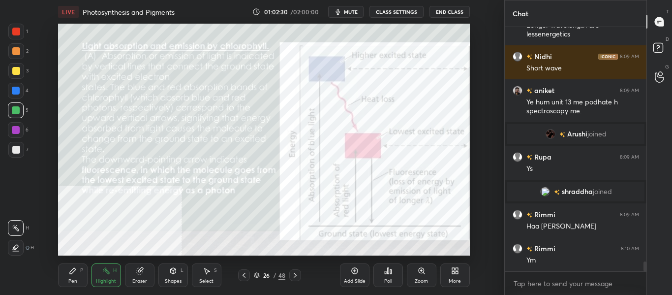
click at [110, 282] on div "Highlight" at bounding box center [106, 281] width 20 height 5
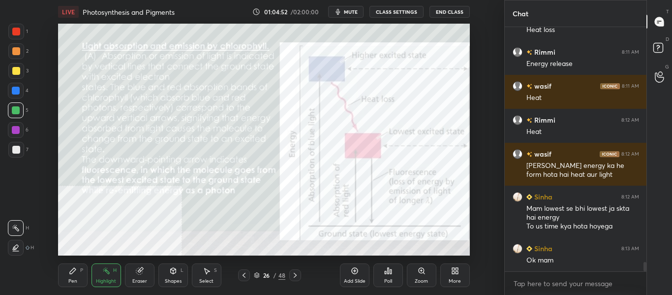
scroll to position [6123, 0]
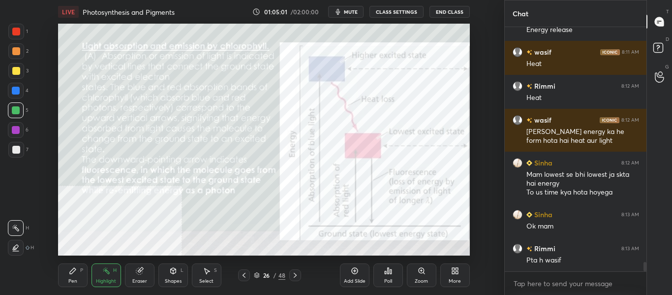
click at [298, 275] on icon at bounding box center [295, 275] width 8 height 8
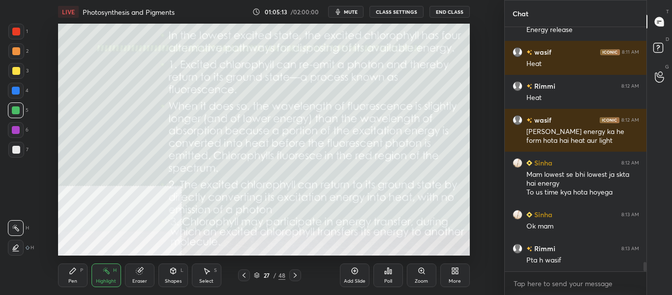
click at [352, 9] on span "mute" at bounding box center [351, 11] width 14 height 7
click at [352, 13] on span "unmute" at bounding box center [349, 11] width 21 height 7
click at [349, 16] on button "mute" at bounding box center [345, 12] width 35 height 12
click at [355, 9] on span "unmute" at bounding box center [349, 11] width 21 height 7
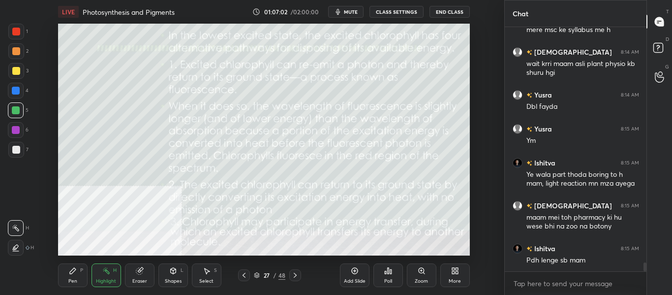
scroll to position [6618, 0]
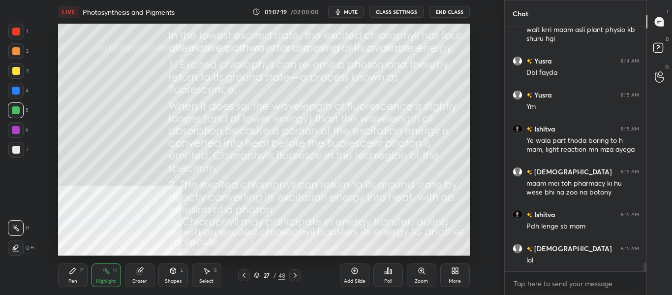
click at [19, 148] on div at bounding box center [16, 150] width 8 height 8
click at [246, 281] on div at bounding box center [244, 275] width 12 height 12
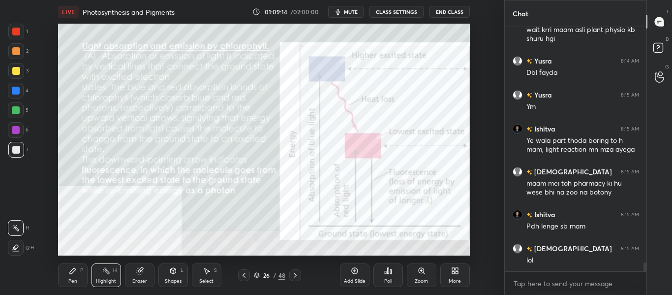
click at [69, 274] on icon at bounding box center [73, 271] width 8 height 8
click at [109, 275] on div "Highlight H" at bounding box center [107, 275] width 30 height 24
click at [293, 278] on icon at bounding box center [295, 275] width 8 height 8
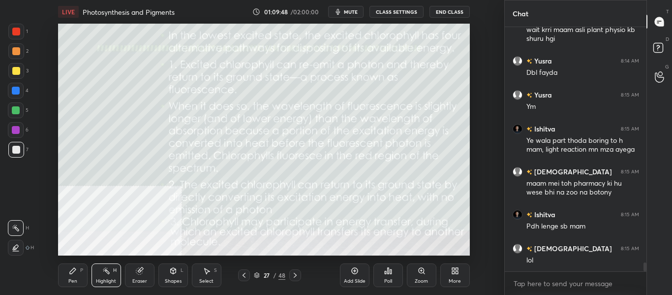
scroll to position [6652, 0]
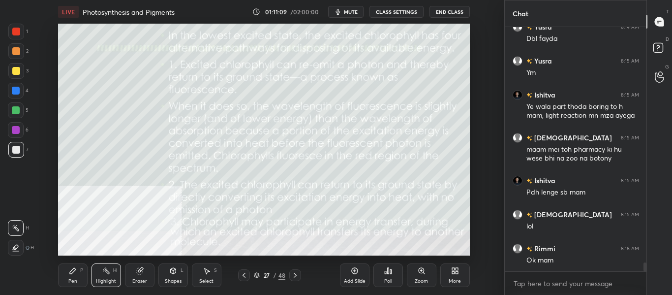
click at [295, 279] on icon at bounding box center [295, 275] width 8 height 8
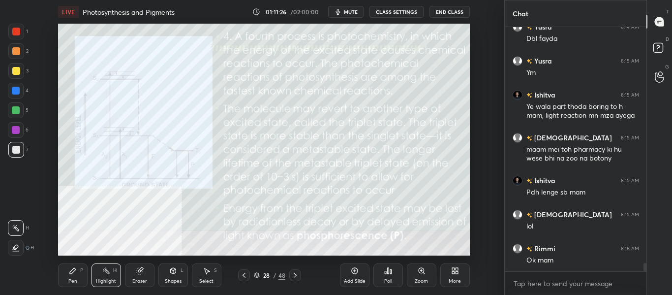
scroll to position [6686, 0]
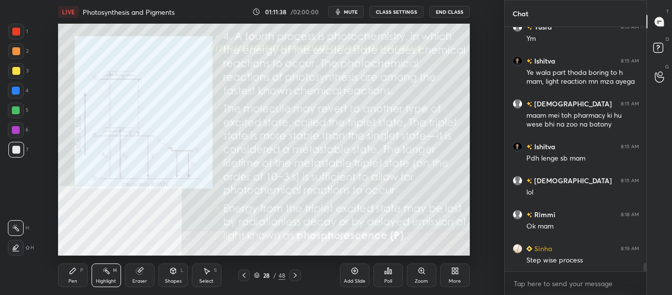
click at [243, 276] on icon at bounding box center [244, 275] width 3 height 5
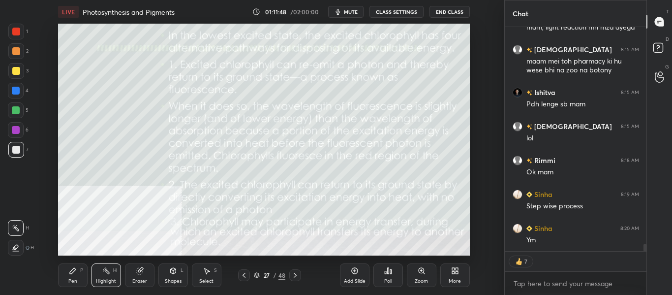
scroll to position [6774, 0]
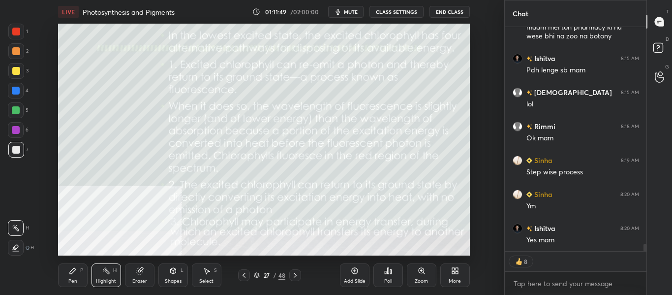
click at [297, 277] on icon at bounding box center [295, 275] width 8 height 8
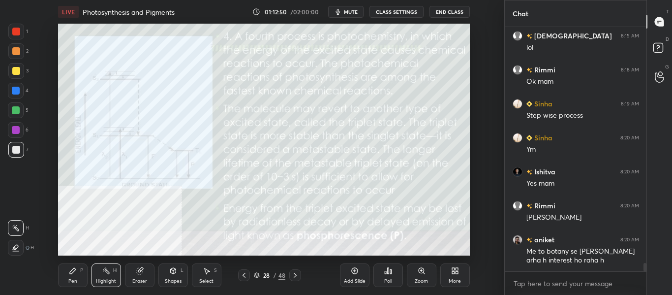
scroll to position [6865, 0]
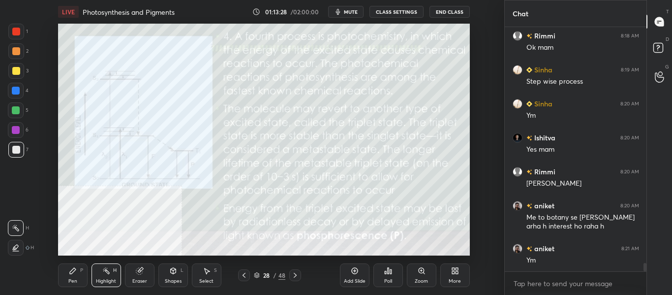
click at [420, 279] on div "Zoom" at bounding box center [421, 281] width 13 height 5
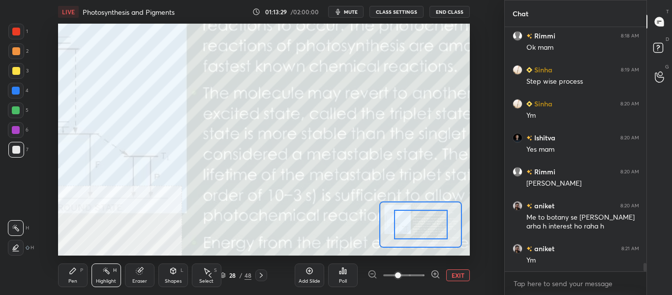
click at [400, 226] on div at bounding box center [421, 225] width 54 height 30
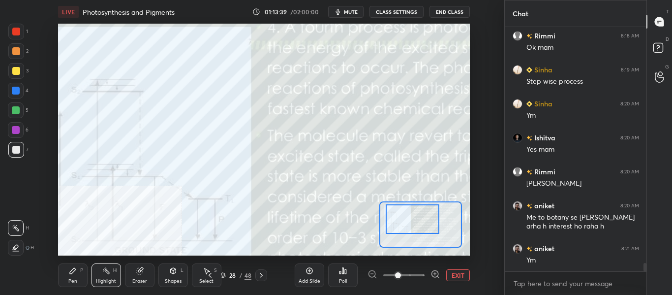
click at [212, 278] on icon at bounding box center [210, 275] width 8 height 8
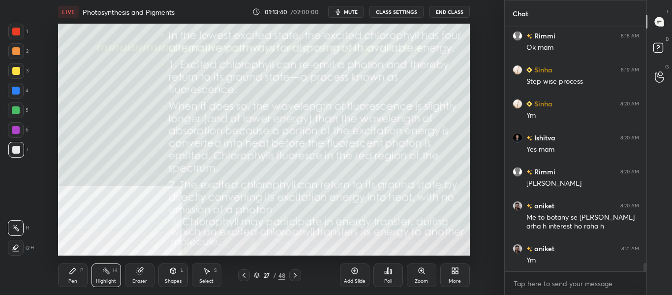
click at [297, 274] on icon at bounding box center [295, 275] width 8 height 8
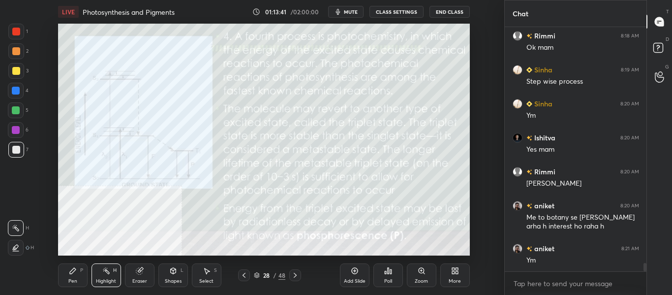
click at [454, 277] on div "More" at bounding box center [456, 275] width 30 height 24
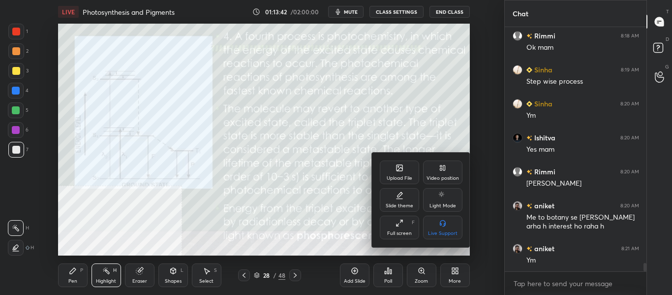
click at [447, 181] on div "Video position" at bounding box center [443, 178] width 32 height 5
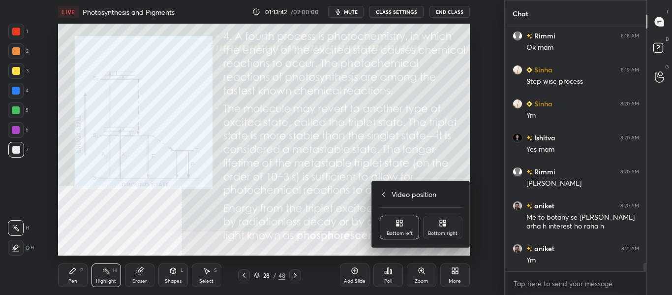
click at [451, 236] on div "Bottom right" at bounding box center [442, 228] width 39 height 24
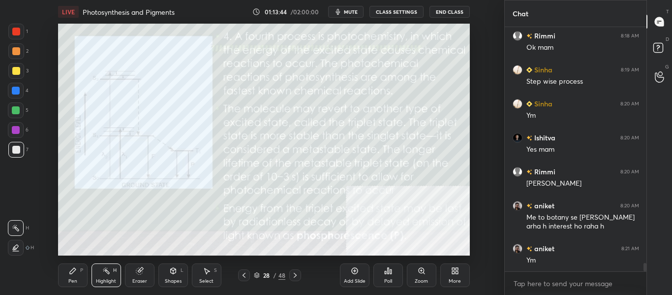
click at [423, 273] on icon at bounding box center [422, 271] width 8 height 8
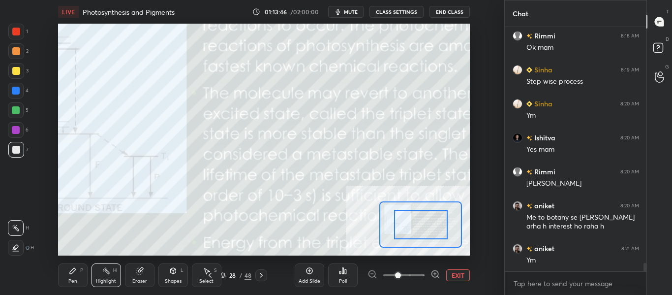
scroll to position [6899, 0]
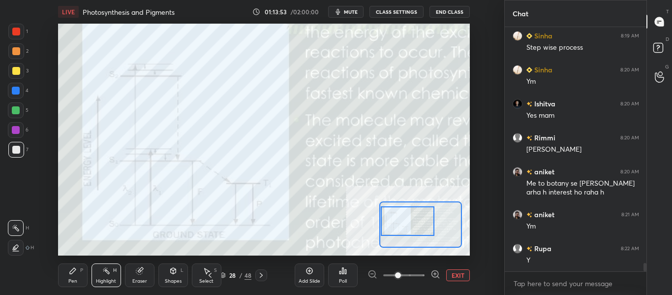
click at [14, 114] on div at bounding box center [16, 110] width 8 height 8
click at [15, 33] on div at bounding box center [16, 32] width 8 height 8
click at [87, 275] on div "Pen P" at bounding box center [73, 275] width 30 height 24
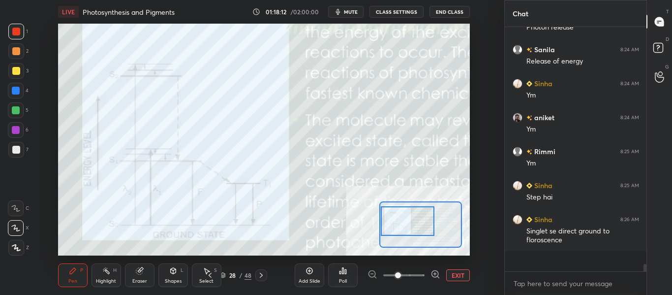
scroll to position [7146, 0]
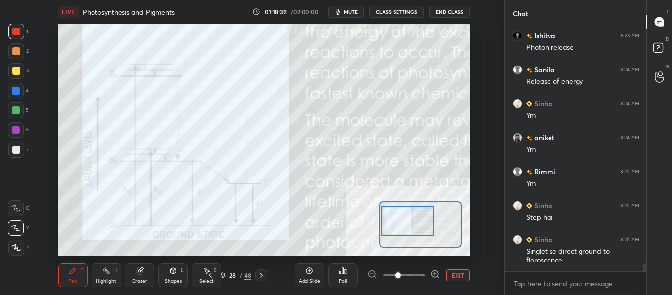
click at [104, 279] on div "Highlight" at bounding box center [106, 281] width 20 height 5
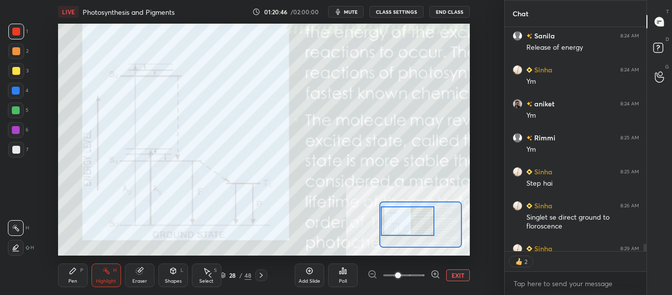
scroll to position [7234, 0]
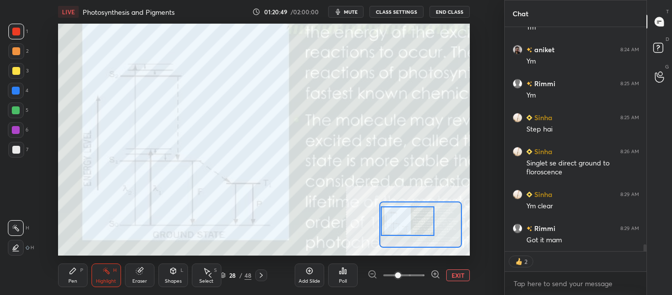
click at [353, 13] on span "mute" at bounding box center [351, 11] width 14 height 7
click at [354, 12] on span "unmute" at bounding box center [349, 11] width 21 height 7
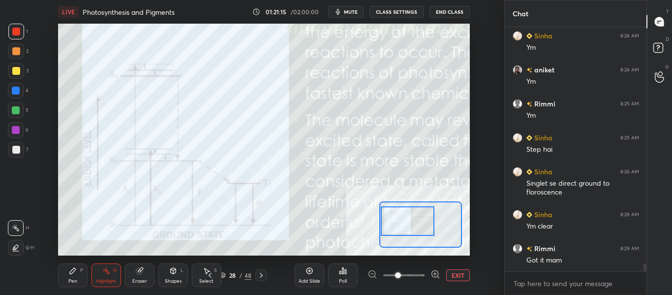
click at [263, 276] on icon at bounding box center [261, 275] width 8 height 8
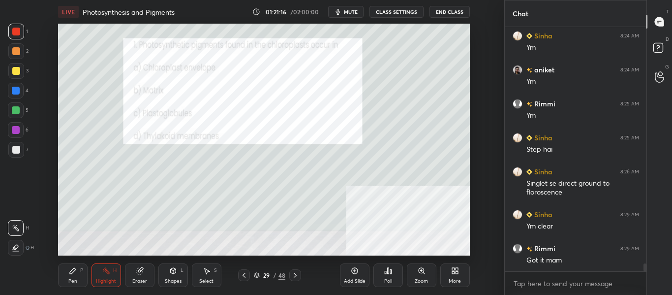
scroll to position [7248, 0]
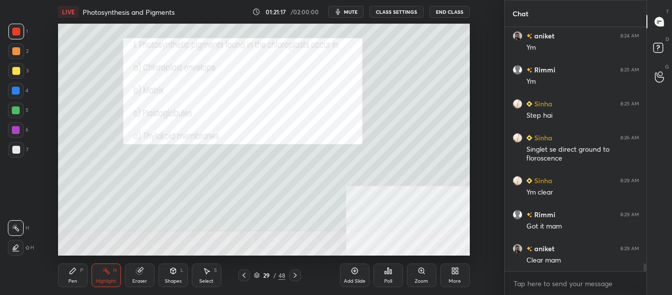
click at [239, 276] on div at bounding box center [244, 275] width 12 height 12
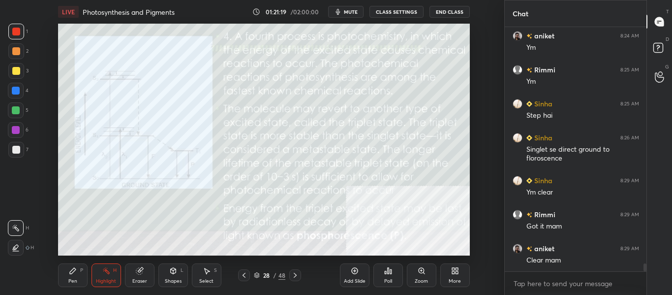
click at [353, 277] on div "Add Slide" at bounding box center [355, 275] width 30 height 24
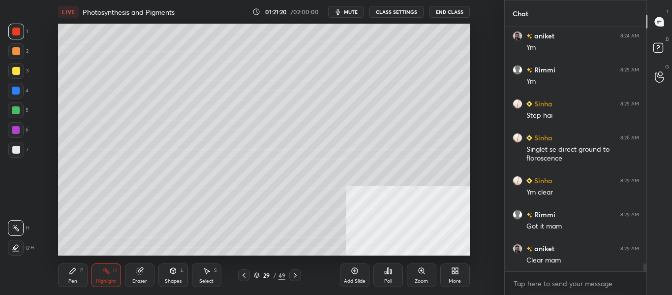
click at [452, 279] on div "More" at bounding box center [455, 281] width 12 height 5
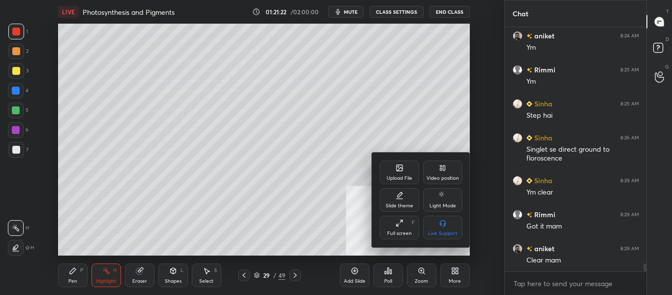
click at [444, 178] on div "Video position" at bounding box center [443, 178] width 32 height 5
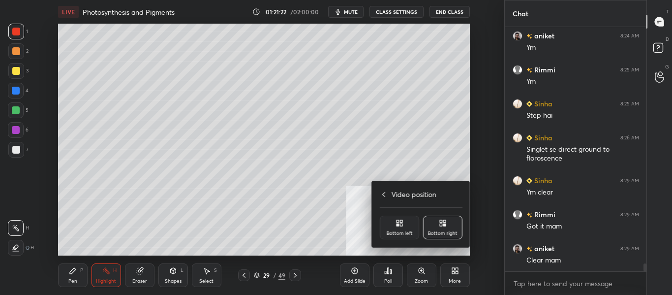
click at [397, 228] on div "Bottom left" at bounding box center [399, 228] width 39 height 24
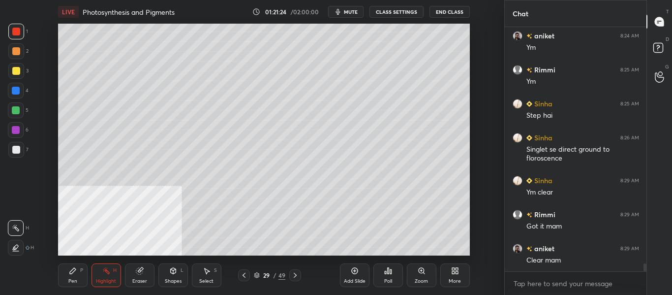
click at [79, 283] on div "Pen P" at bounding box center [73, 275] width 30 height 24
click at [16, 153] on div at bounding box center [16, 150] width 8 height 8
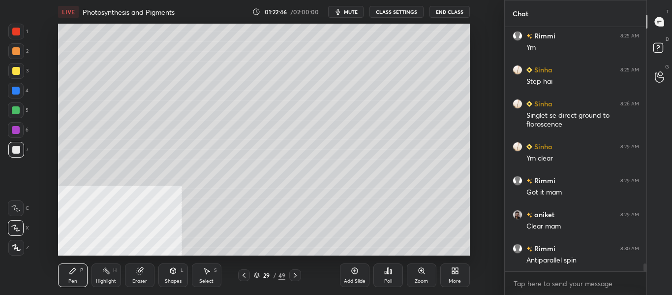
scroll to position [7315, 0]
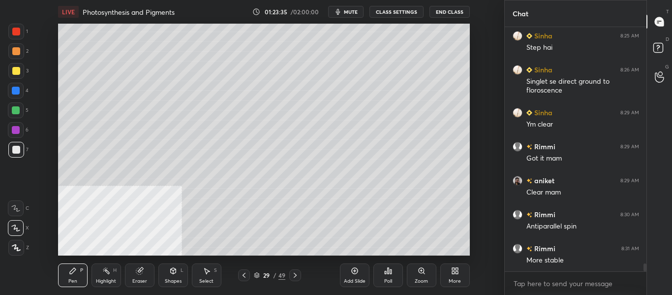
click at [295, 278] on icon at bounding box center [295, 275] width 8 height 8
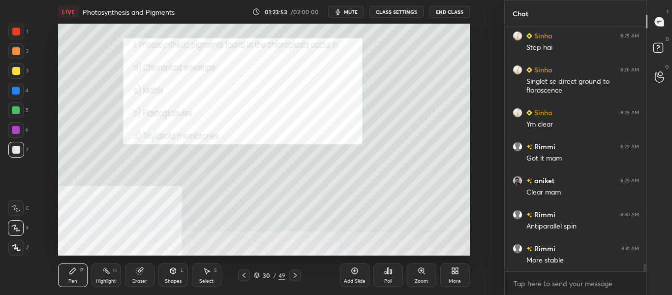
click at [354, 16] on button "mute" at bounding box center [345, 12] width 35 height 12
click at [390, 279] on div "Poll" at bounding box center [388, 281] width 8 height 5
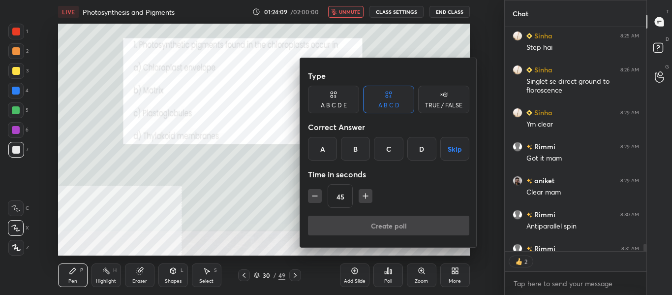
click at [421, 148] on div "D" at bounding box center [422, 149] width 29 height 24
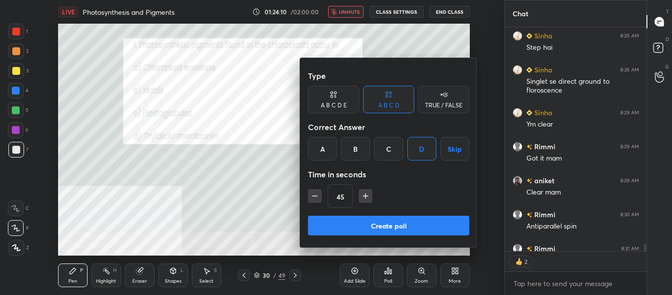
click at [388, 223] on button "Create poll" at bounding box center [388, 226] width 161 height 20
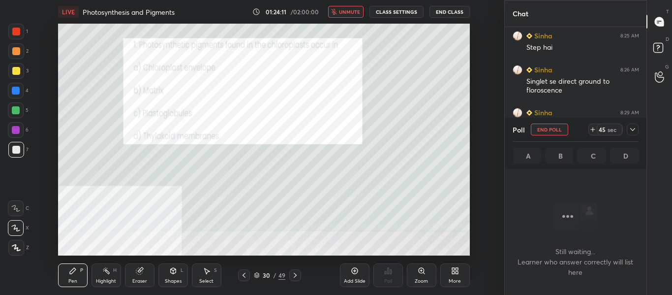
scroll to position [108, 139]
click at [344, 11] on span "unmute" at bounding box center [349, 11] width 21 height 7
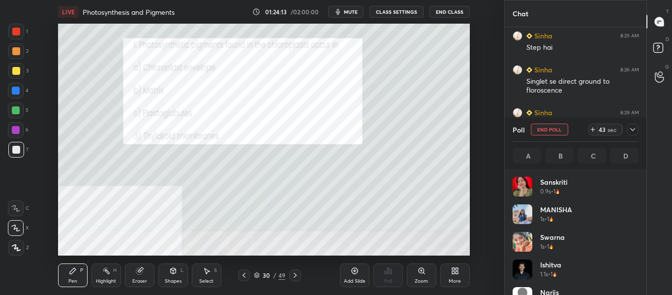
scroll to position [115, 123]
click at [350, 12] on span "mute" at bounding box center [351, 11] width 14 height 7
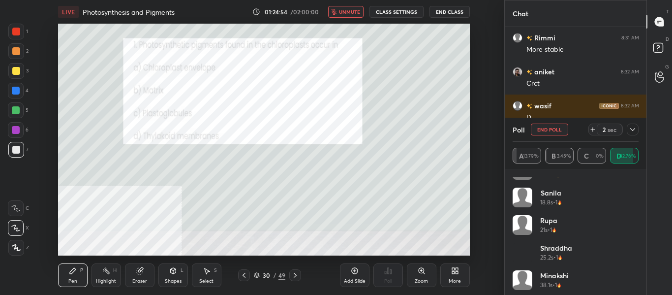
scroll to position [543, 0]
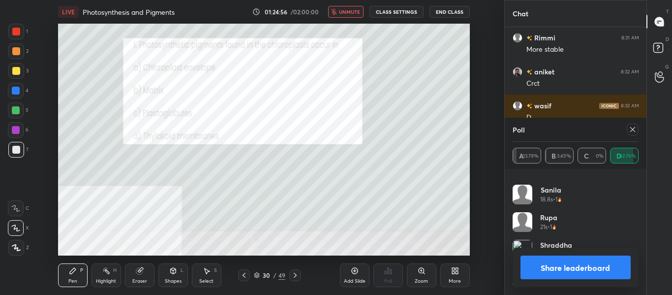
click at [336, 15] on button "unmute" at bounding box center [345, 12] width 35 height 12
click at [635, 131] on icon at bounding box center [633, 130] width 8 height 8
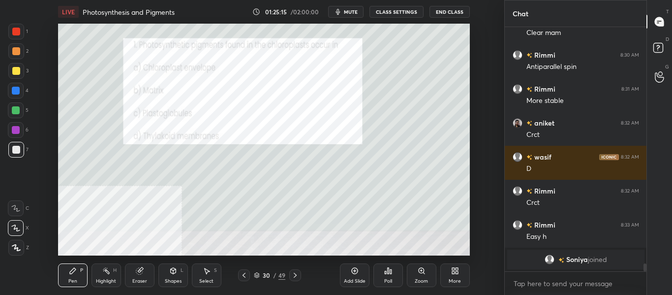
scroll to position [6946, 0]
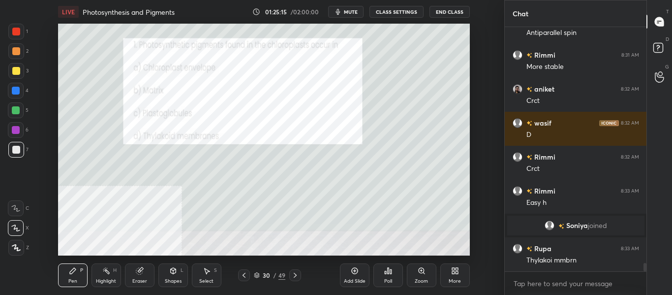
click at [298, 279] on icon at bounding box center [295, 275] width 8 height 8
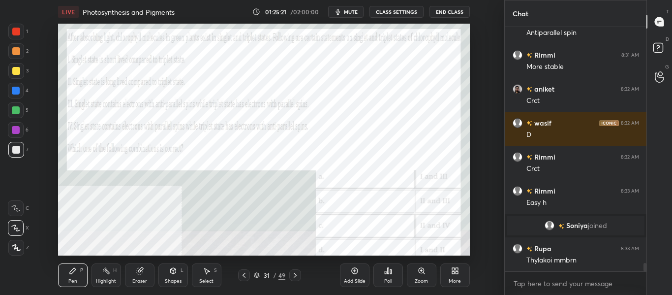
click at [14, 113] on div at bounding box center [16, 110] width 8 height 8
click at [353, 12] on span "mute" at bounding box center [351, 11] width 14 height 7
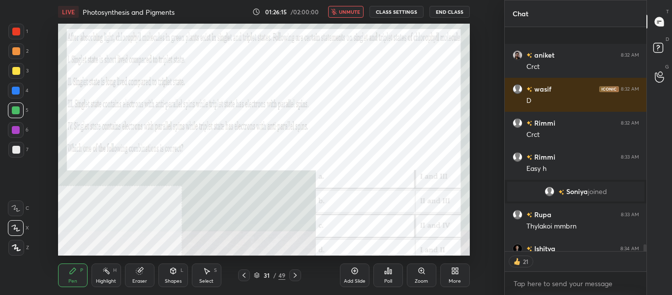
scroll to position [7034, 0]
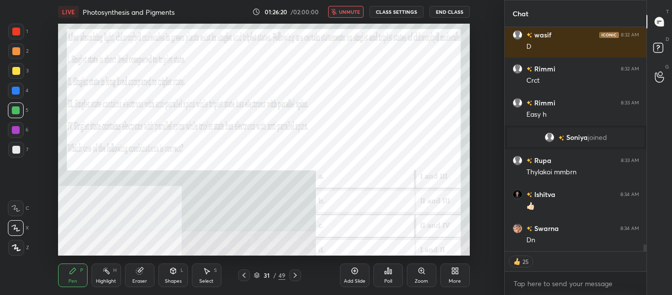
click at [349, 15] on span "unmute" at bounding box center [349, 11] width 21 height 7
click at [344, 14] on span "unmute" at bounding box center [349, 11] width 21 height 7
click at [385, 282] on div "Poll" at bounding box center [388, 281] width 8 height 5
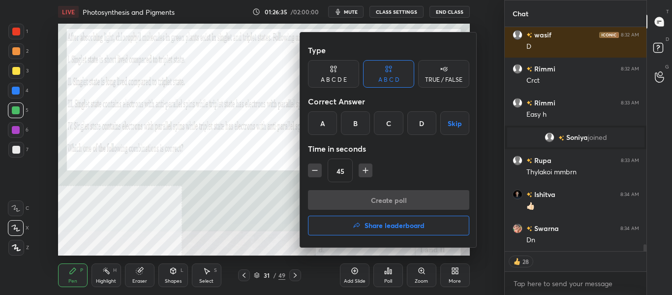
click at [262, 188] on div at bounding box center [336, 147] width 672 height 295
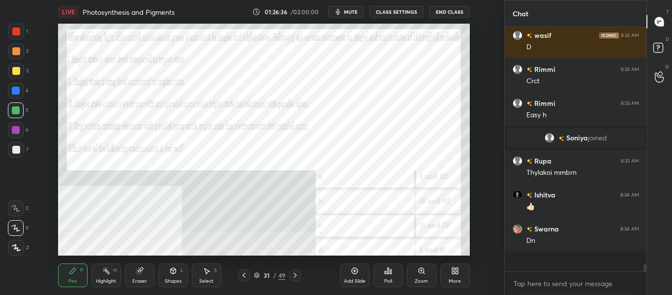
scroll to position [7014, 0]
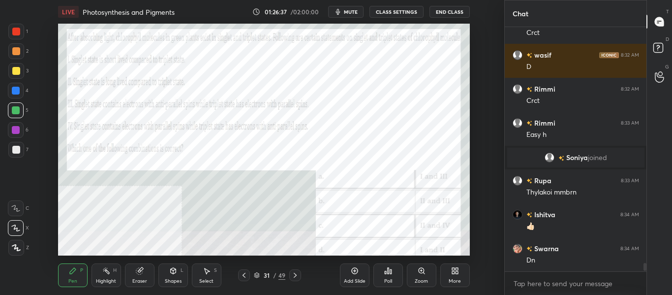
click at [393, 268] on div "Poll" at bounding box center [389, 275] width 30 height 24
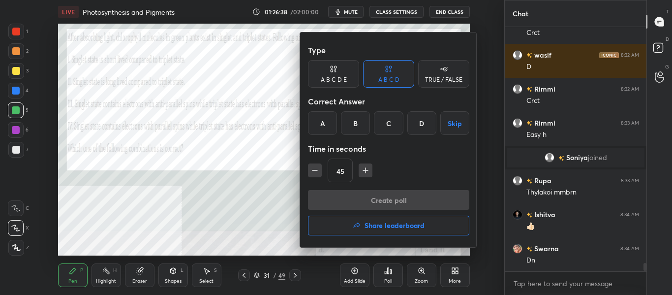
click at [328, 129] on div "A" at bounding box center [322, 123] width 29 height 24
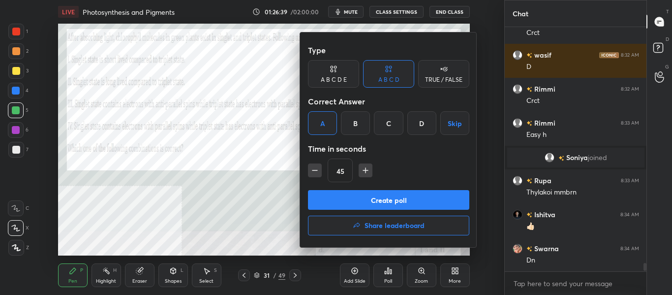
click at [329, 199] on button "Create poll" at bounding box center [388, 200] width 161 height 20
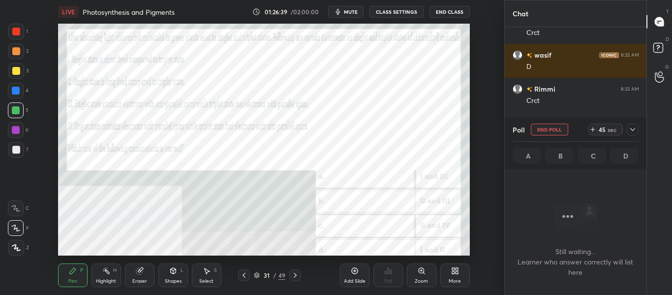
scroll to position [108, 139]
click at [352, 12] on span "mute" at bounding box center [351, 11] width 14 height 7
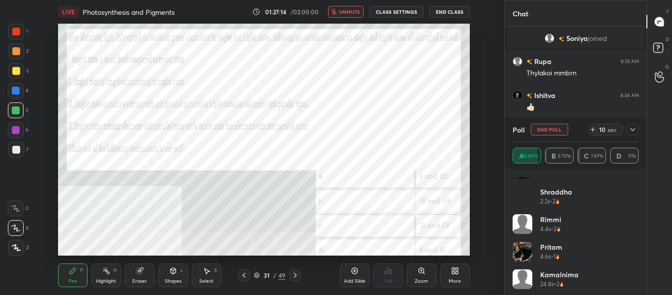
scroll to position [543, 0]
click at [345, 13] on span "unmute" at bounding box center [349, 11] width 21 height 7
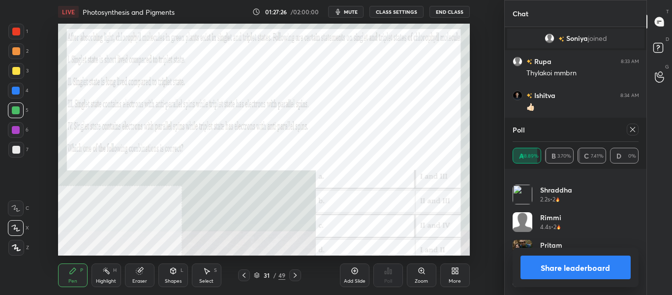
click at [561, 263] on button "Share leaderboard" at bounding box center [576, 267] width 111 height 24
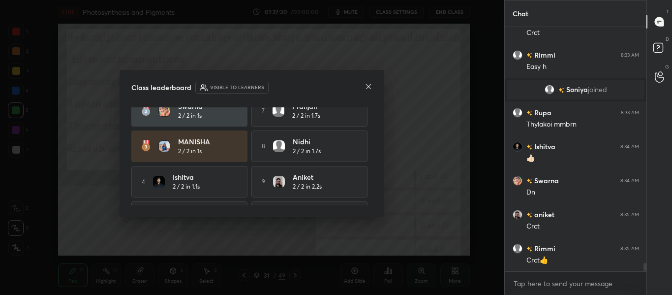
scroll to position [78, 0]
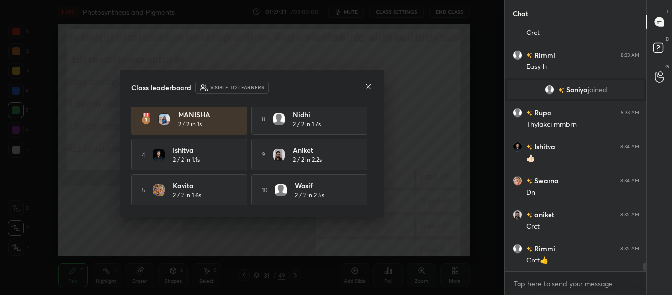
click at [370, 83] on icon at bounding box center [369, 87] width 8 height 8
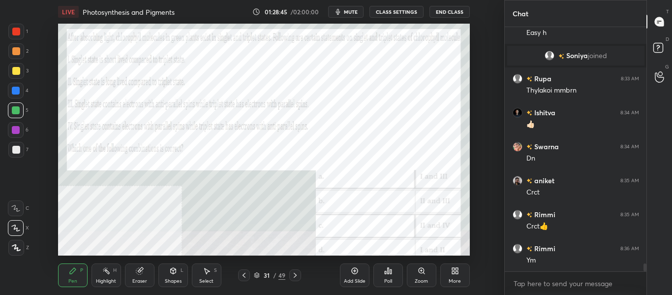
scroll to position [7150, 0]
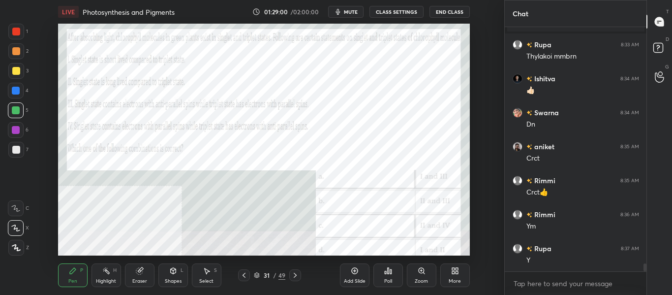
click at [295, 279] on div at bounding box center [295, 275] width 12 height 12
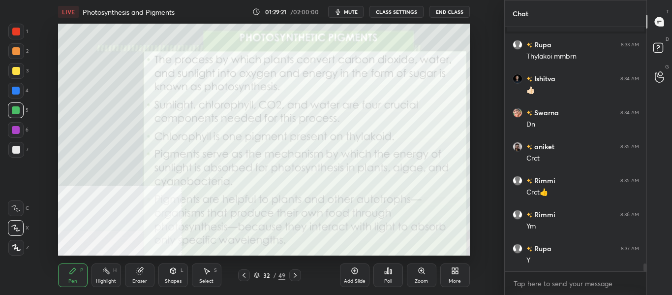
click at [295, 280] on div at bounding box center [295, 275] width 12 height 12
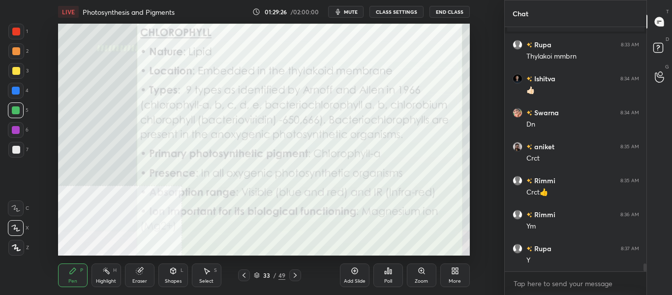
click at [241, 279] on div at bounding box center [244, 275] width 12 height 12
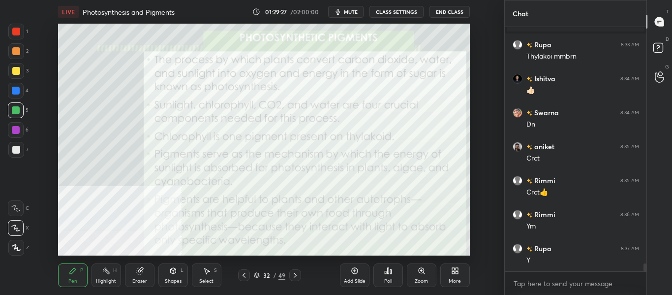
click at [356, 275] on div "Add Slide" at bounding box center [355, 275] width 30 height 24
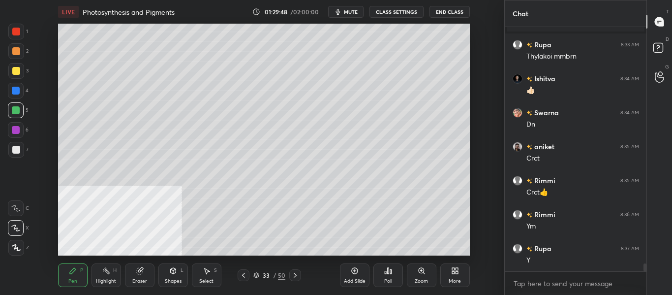
scroll to position [7184, 0]
click at [172, 281] on div "Shapes" at bounding box center [173, 281] width 17 height 5
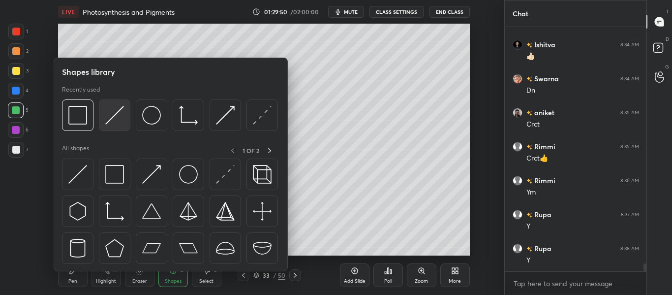
click at [119, 124] on img at bounding box center [114, 115] width 19 height 19
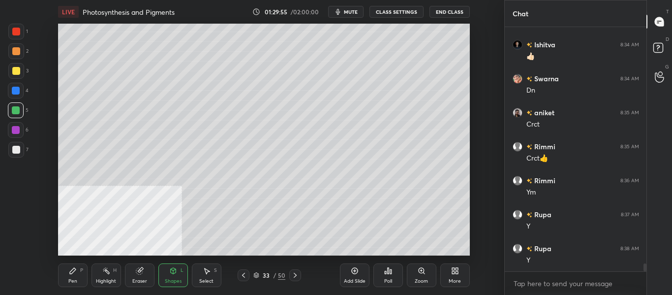
click at [77, 280] on div "Pen P" at bounding box center [73, 275] width 30 height 24
click at [18, 150] on div at bounding box center [16, 150] width 8 height 8
click at [181, 276] on div "Shapes L" at bounding box center [173, 275] width 30 height 24
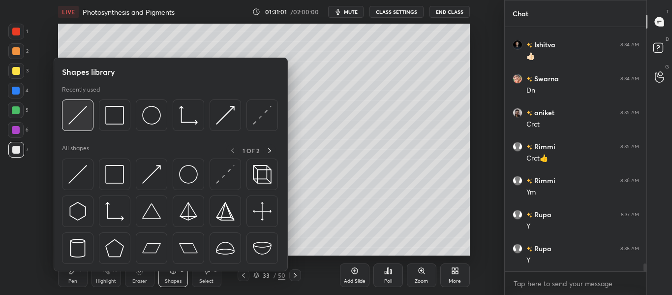
click at [87, 117] on img at bounding box center [77, 115] width 19 height 19
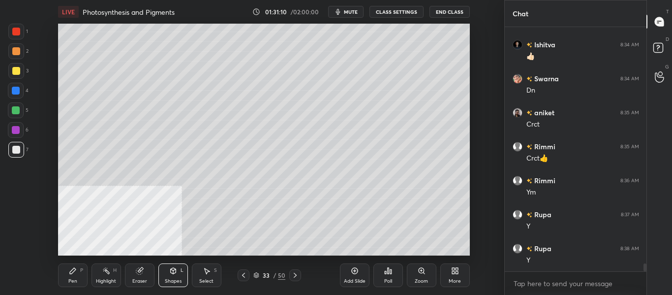
click at [72, 279] on div "Pen" at bounding box center [72, 281] width 9 height 5
click at [18, 110] on div at bounding box center [16, 110] width 8 height 8
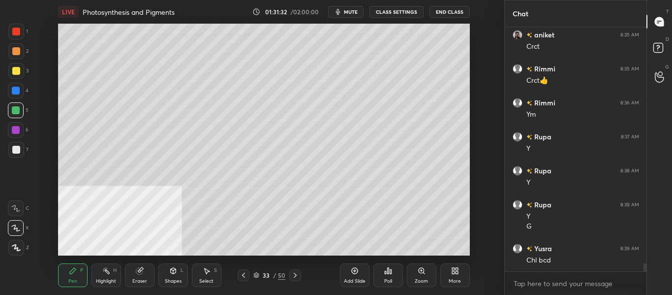
scroll to position [7296, 0]
click at [17, 58] on div at bounding box center [16, 51] width 16 height 16
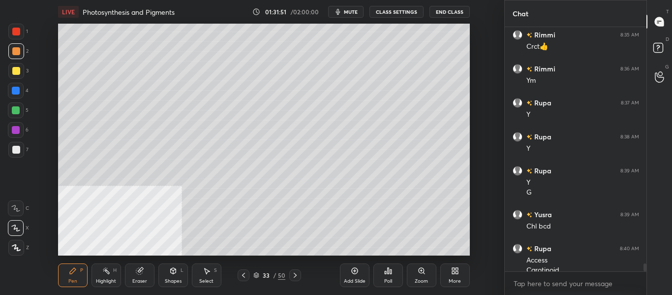
scroll to position [7306, 0]
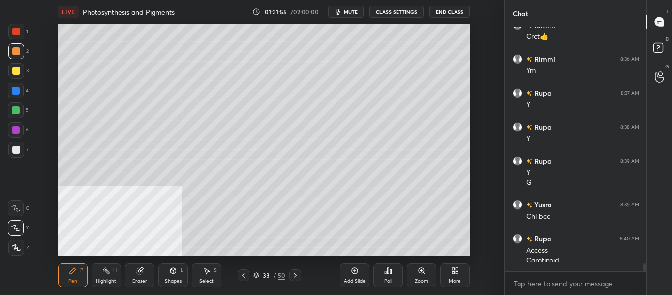
click at [18, 73] on div at bounding box center [16, 71] width 8 height 8
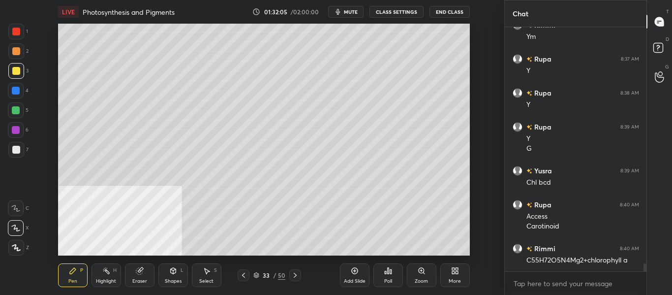
click at [20, 50] on div at bounding box center [16, 51] width 8 height 8
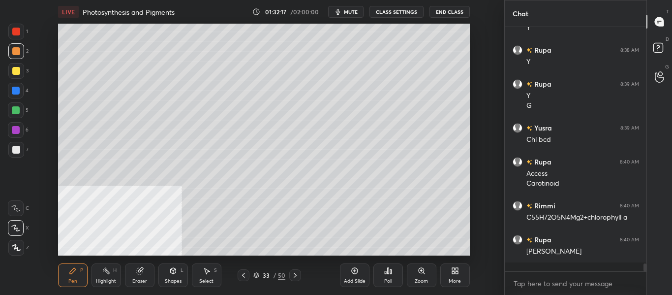
click at [18, 90] on div at bounding box center [16, 91] width 8 height 8
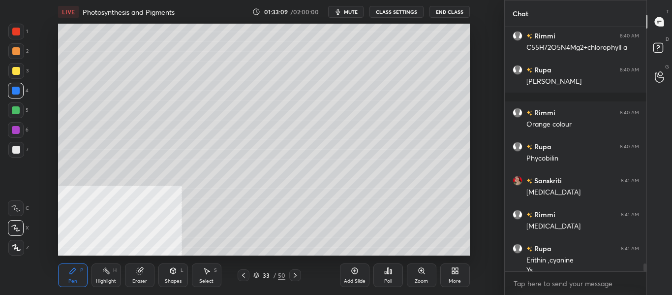
scroll to position [7562, 0]
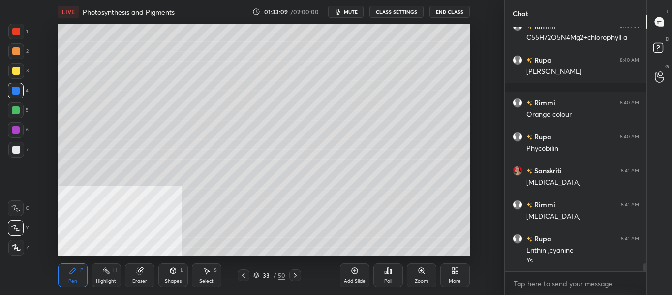
click at [297, 278] on icon at bounding box center [295, 275] width 8 height 8
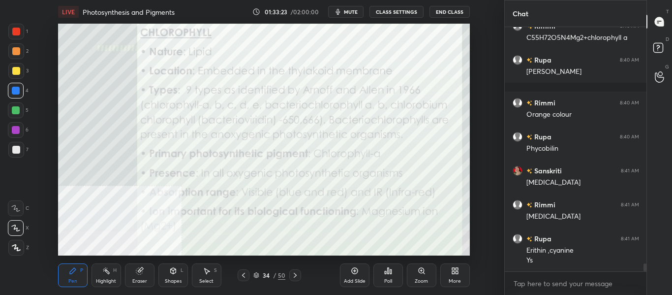
click at [109, 279] on div "Highlight" at bounding box center [106, 281] width 20 height 5
click at [17, 146] on div at bounding box center [16, 150] width 8 height 8
click at [18, 29] on div at bounding box center [16, 32] width 8 height 8
click at [19, 52] on div at bounding box center [16, 51] width 8 height 8
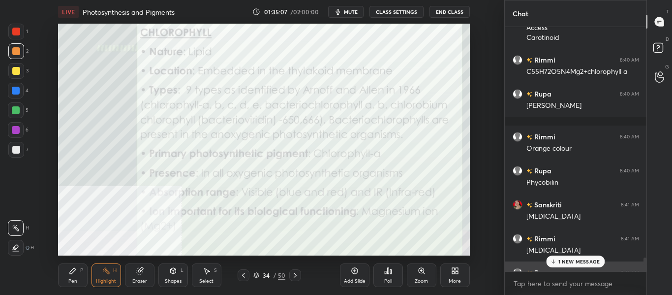
scroll to position [7486, 0]
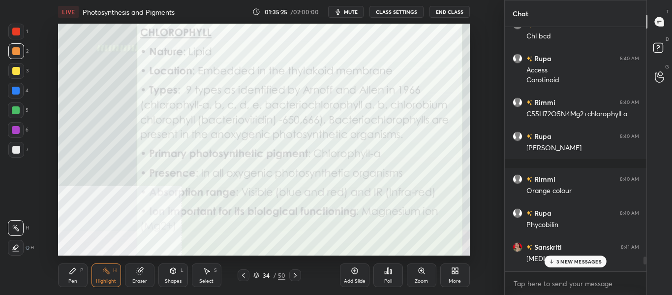
click at [296, 279] on icon at bounding box center [295, 275] width 8 height 8
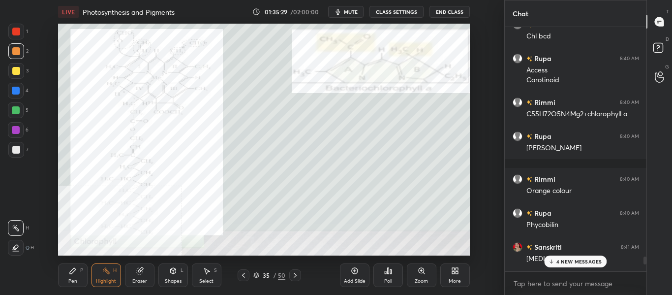
click at [457, 276] on div "More" at bounding box center [456, 275] width 30 height 24
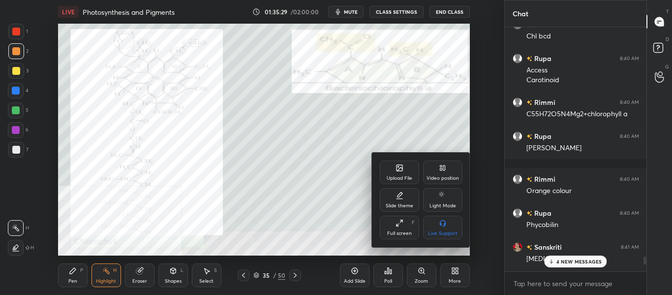
click at [447, 172] on div "Video position" at bounding box center [442, 172] width 39 height 24
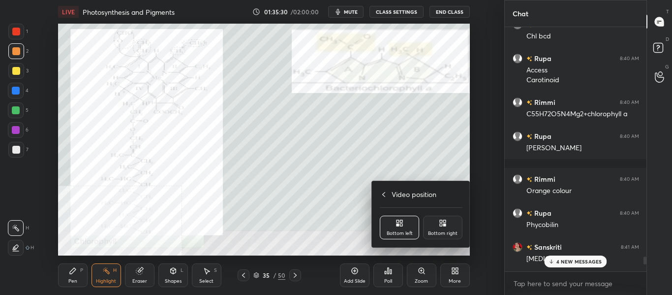
click at [446, 223] on icon at bounding box center [444, 224] width 2 height 2
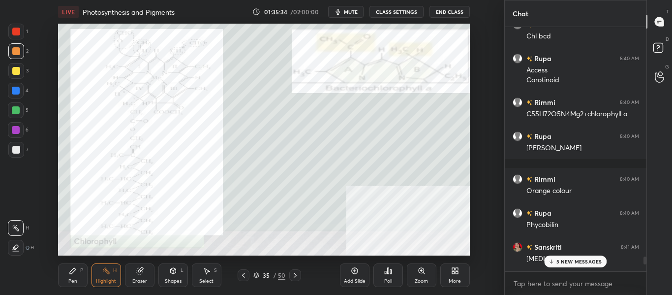
click at [20, 151] on div at bounding box center [16, 150] width 16 height 16
click at [71, 280] on div "Pen" at bounding box center [72, 281] width 9 height 5
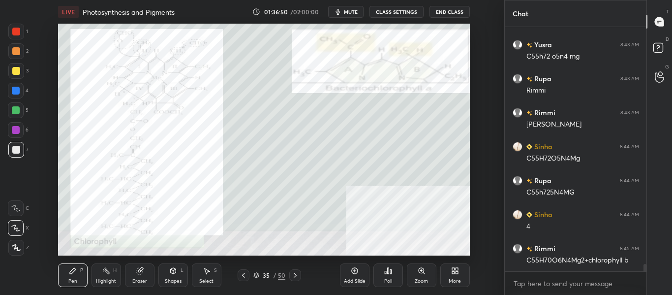
scroll to position [8013, 0]
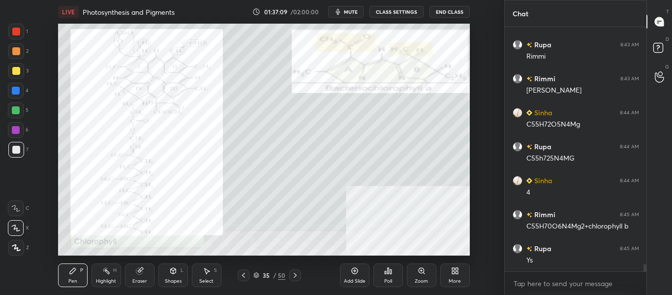
click at [21, 32] on div at bounding box center [16, 32] width 16 height 16
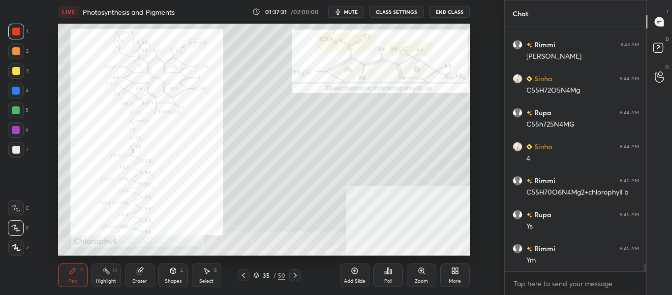
click at [296, 276] on icon at bounding box center [295, 275] width 8 height 8
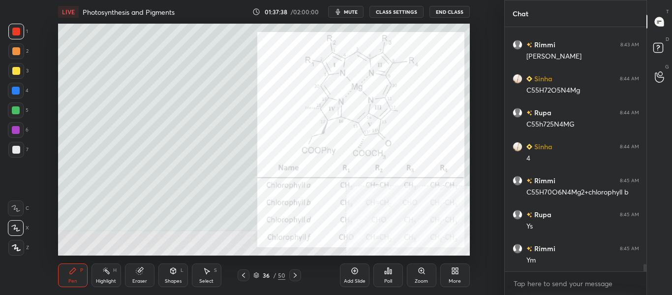
click at [241, 275] on icon at bounding box center [244, 275] width 8 height 8
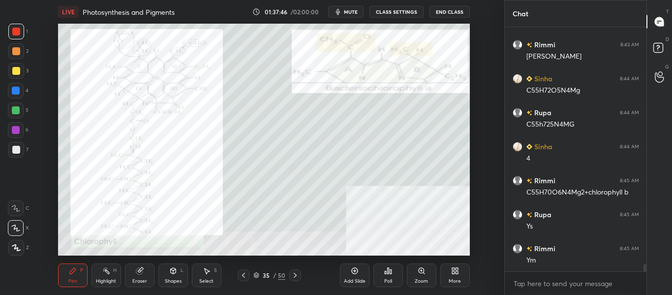
click at [110, 270] on div "Highlight H" at bounding box center [107, 275] width 30 height 24
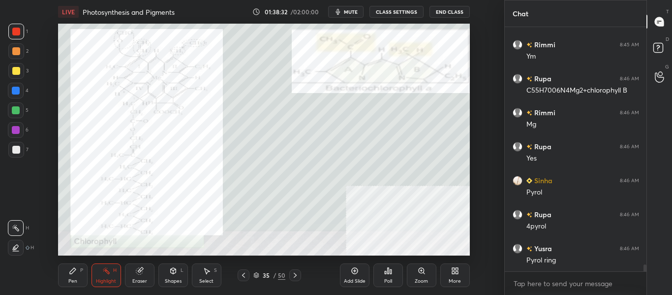
scroll to position [8285, 0]
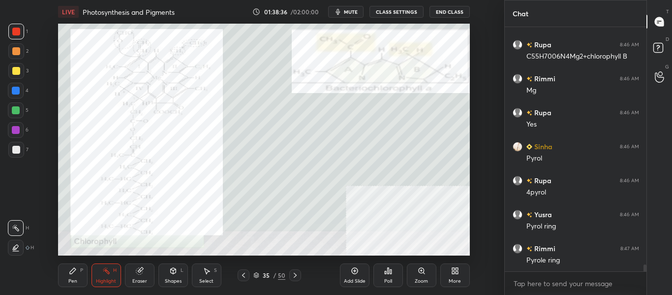
click at [420, 275] on div "Zoom" at bounding box center [422, 275] width 30 height 24
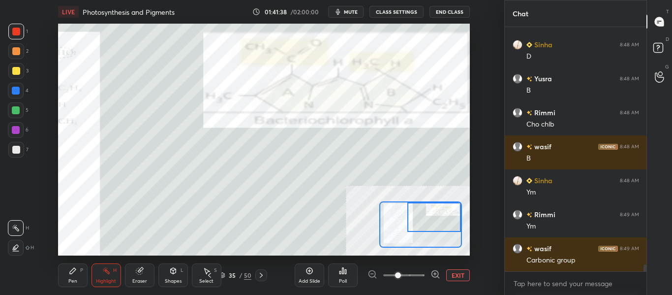
scroll to position [8659, 0]
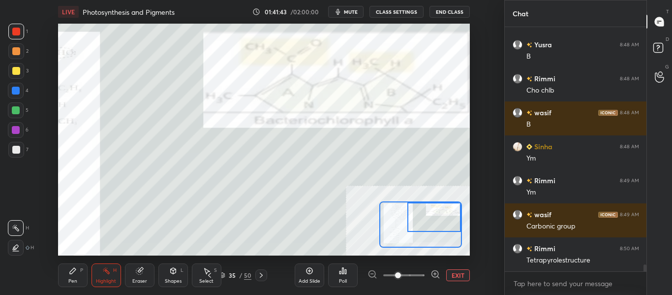
click at [20, 33] on div at bounding box center [16, 32] width 8 height 8
click at [76, 275] on div "Pen P" at bounding box center [73, 275] width 30 height 24
click at [137, 279] on div "Eraser" at bounding box center [139, 281] width 15 height 5
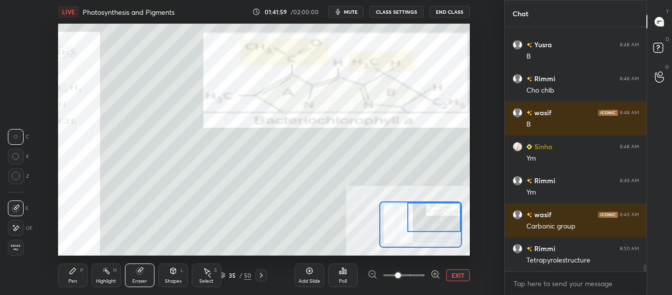
click at [136, 276] on div "Eraser" at bounding box center [140, 275] width 30 height 24
click at [72, 279] on div "Pen" at bounding box center [72, 281] width 9 height 5
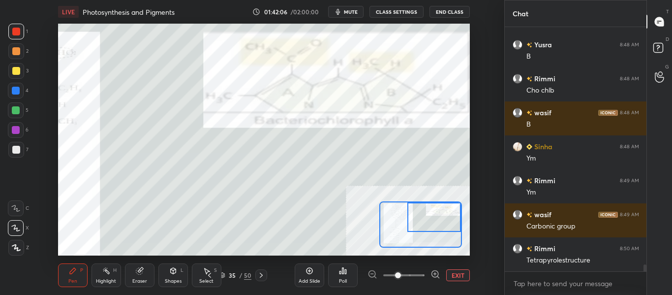
click at [17, 152] on div at bounding box center [16, 150] width 8 height 8
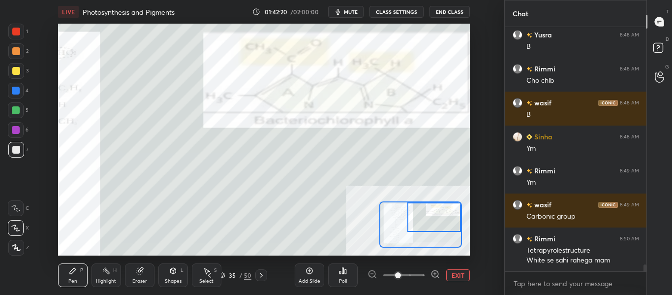
click at [101, 279] on div "Highlight" at bounding box center [106, 281] width 20 height 5
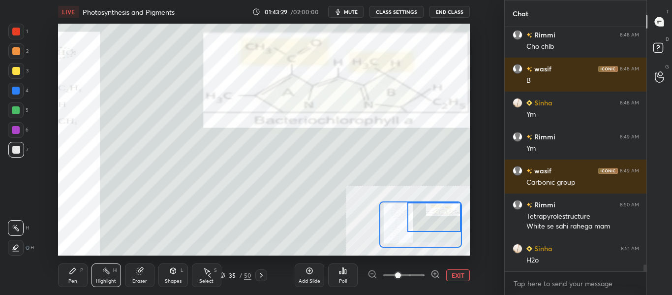
scroll to position [8736, 0]
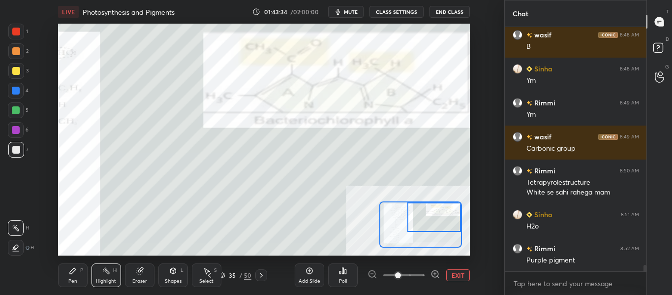
click at [207, 279] on div "Select" at bounding box center [206, 281] width 14 height 5
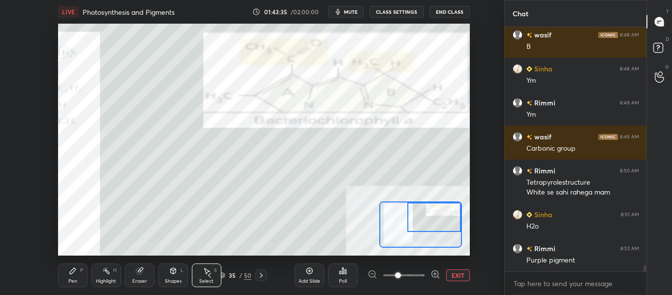
click at [210, 276] on icon at bounding box center [210, 275] width 8 height 8
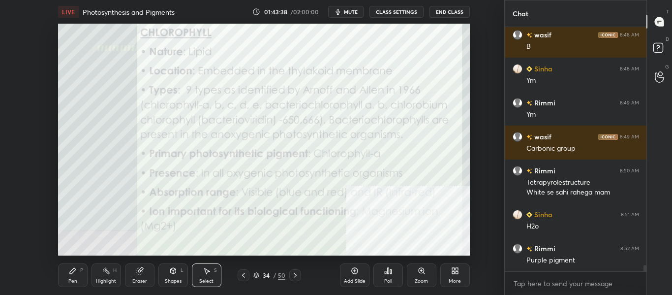
click at [295, 274] on icon at bounding box center [295, 275] width 3 height 5
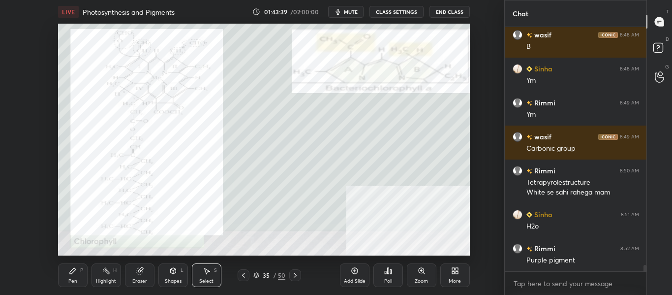
click at [293, 274] on icon at bounding box center [295, 275] width 8 height 8
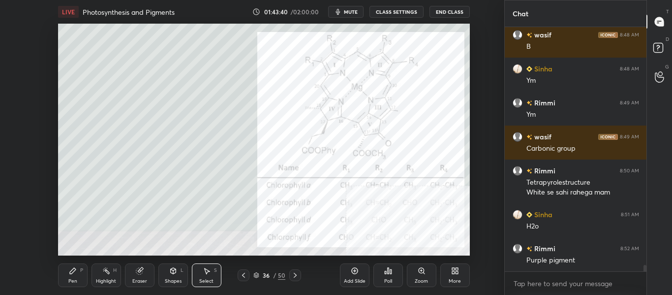
click at [293, 272] on icon at bounding box center [295, 275] width 8 height 8
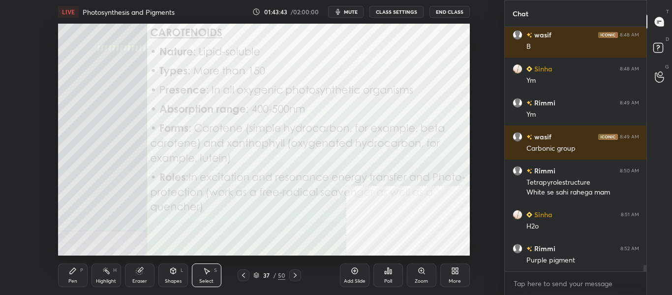
click at [247, 276] on icon at bounding box center [244, 275] width 8 height 8
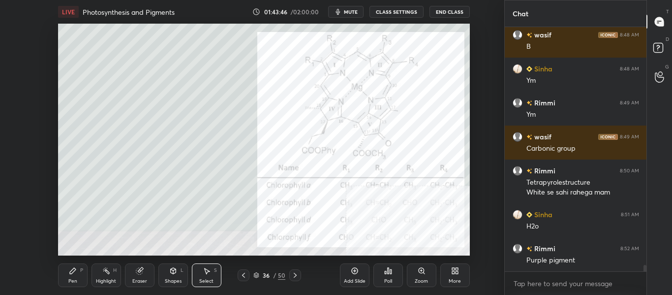
click at [452, 275] on div "More" at bounding box center [456, 275] width 30 height 24
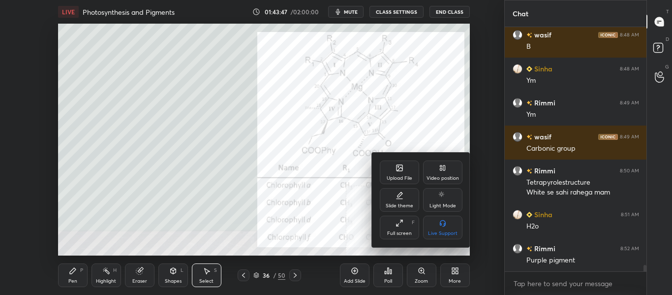
click at [450, 177] on div "Video position" at bounding box center [443, 178] width 32 height 5
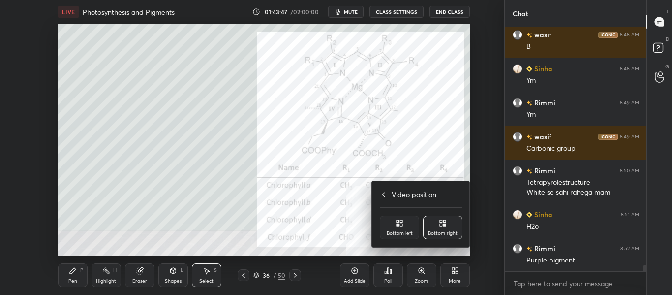
click at [397, 228] on div "Bottom left" at bounding box center [399, 228] width 39 height 24
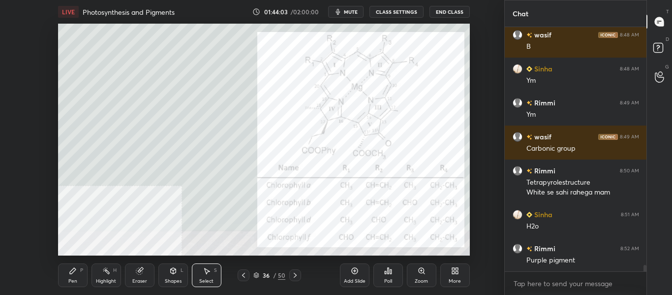
click at [78, 273] on div "Pen P" at bounding box center [73, 275] width 30 height 24
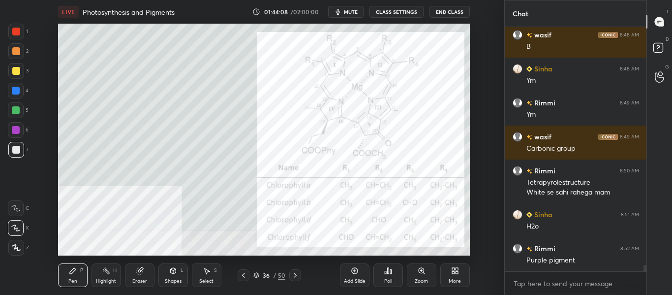
click at [19, 115] on div at bounding box center [16, 110] width 16 height 16
click at [16, 94] on div at bounding box center [16, 91] width 8 height 8
click at [22, 89] on div at bounding box center [16, 91] width 16 height 16
click at [106, 279] on div "Highlight" at bounding box center [106, 281] width 20 height 5
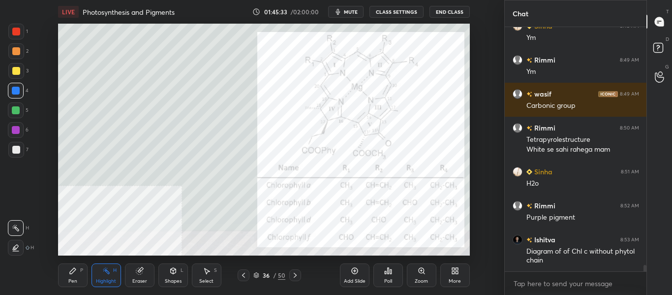
scroll to position [8813, 0]
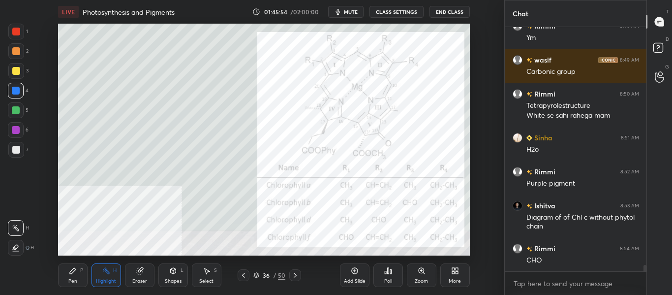
click at [240, 278] on icon at bounding box center [244, 275] width 8 height 8
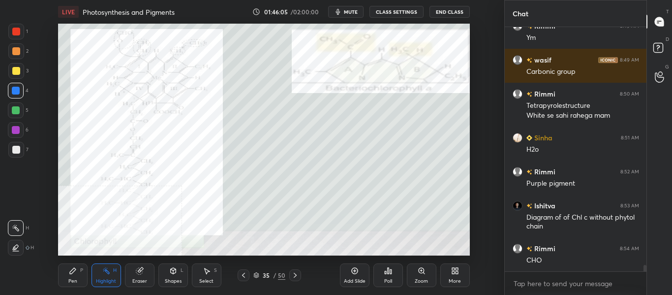
click at [291, 276] on icon at bounding box center [295, 275] width 8 height 8
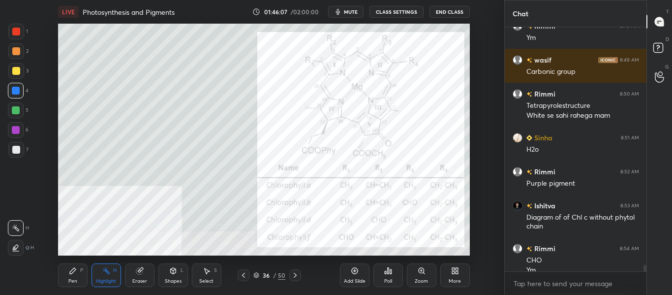
scroll to position [8823, 0]
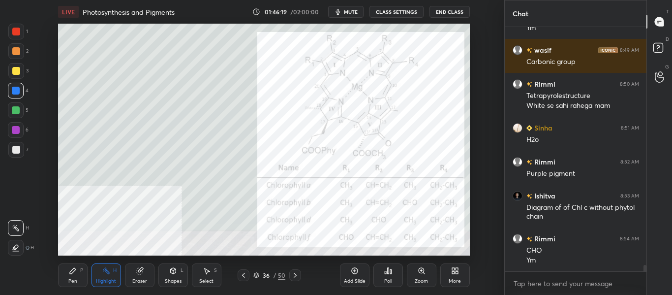
click at [245, 276] on icon at bounding box center [244, 275] width 8 height 8
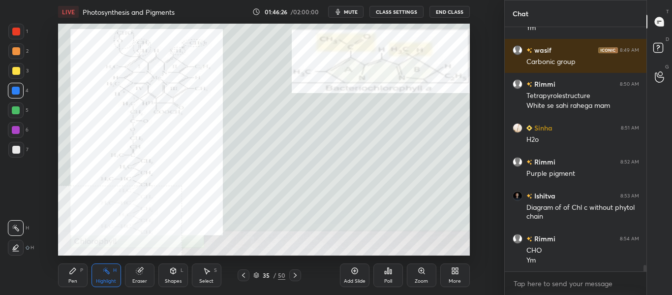
click at [75, 279] on div "Pen" at bounding box center [72, 281] width 9 height 5
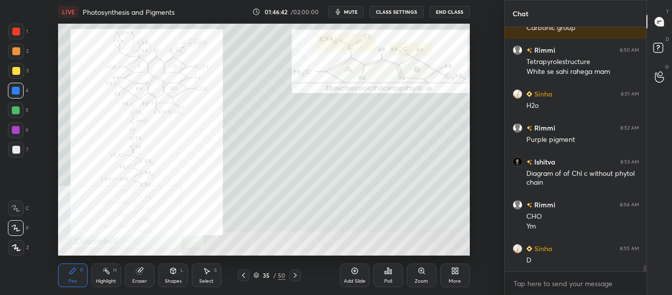
click at [297, 275] on icon at bounding box center [295, 275] width 8 height 8
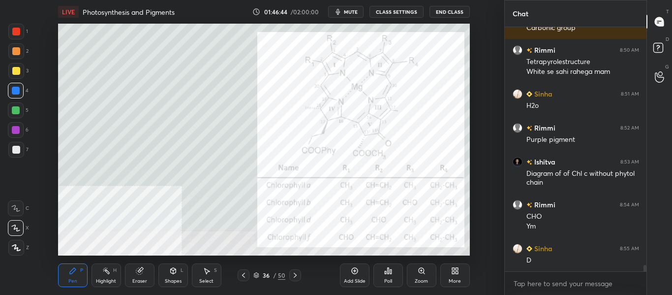
click at [242, 278] on icon at bounding box center [244, 275] width 8 height 8
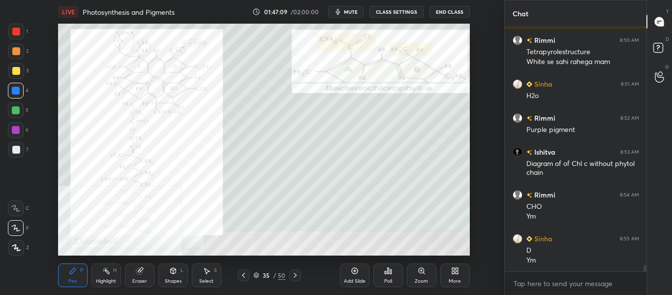
scroll to position [8901, 0]
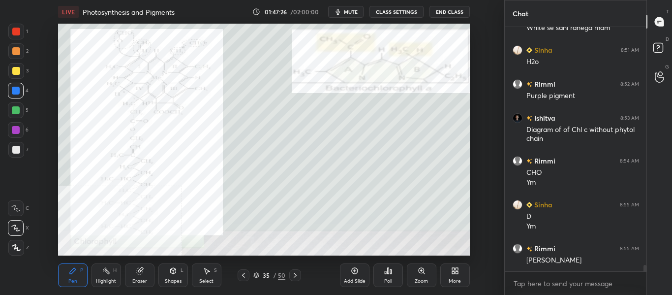
click at [298, 278] on icon at bounding box center [295, 275] width 8 height 8
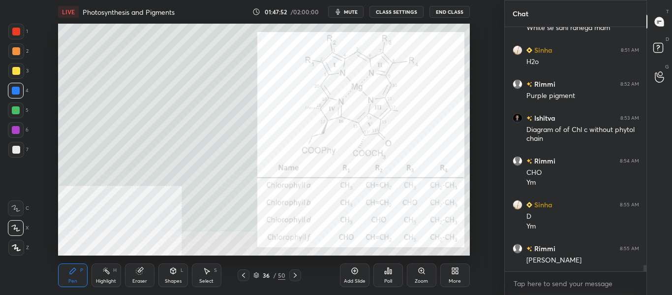
scroll to position [8935, 0]
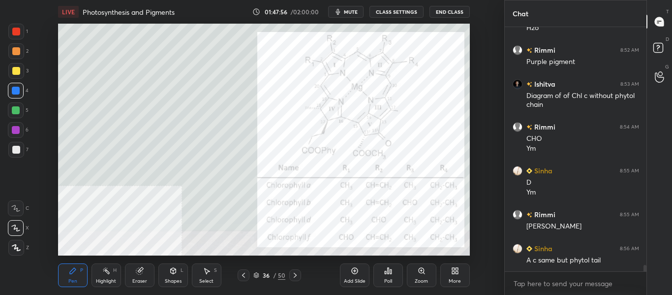
click at [18, 152] on div at bounding box center [16, 150] width 8 height 8
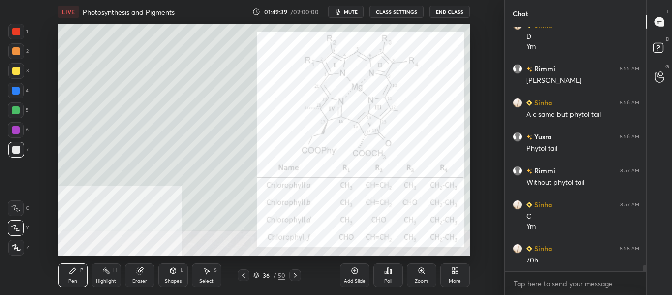
scroll to position [9115, 0]
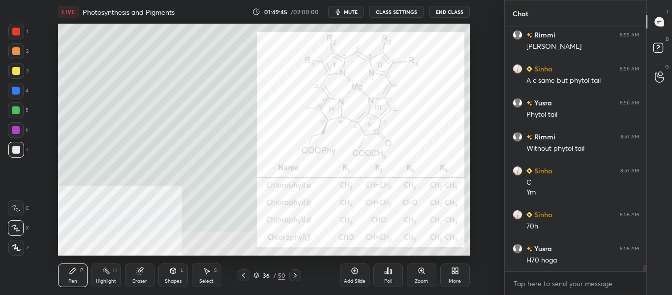
click at [146, 273] on div "Eraser" at bounding box center [140, 275] width 30 height 24
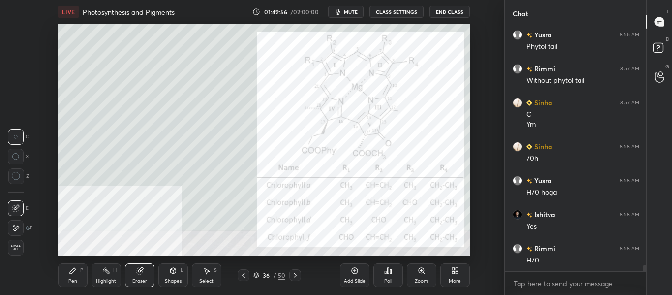
scroll to position [9216, 0]
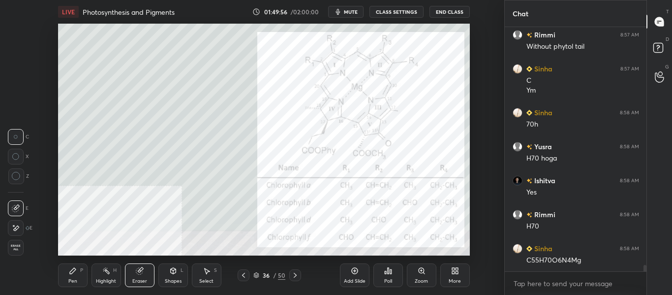
click at [67, 284] on div "Pen P" at bounding box center [73, 275] width 30 height 24
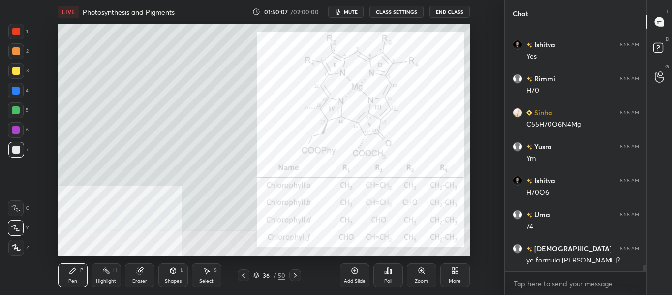
scroll to position [9386, 0]
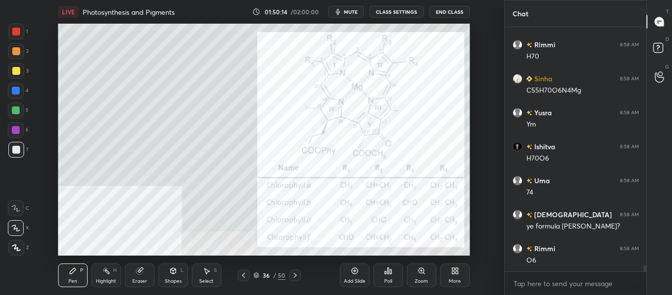
click at [350, 11] on span "mute" at bounding box center [351, 11] width 14 height 7
click at [346, 14] on span "unmute" at bounding box center [349, 11] width 21 height 7
click at [247, 277] on icon at bounding box center [244, 275] width 8 height 8
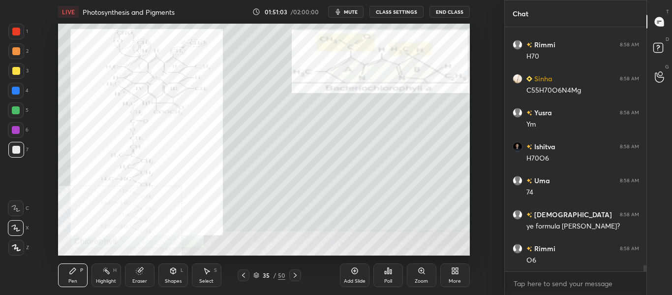
click at [294, 277] on icon at bounding box center [295, 275] width 3 height 5
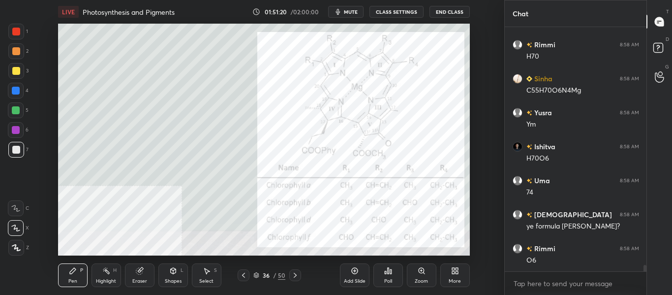
click at [348, 15] on span "mute" at bounding box center [351, 11] width 14 height 7
click at [348, 16] on button "unmute" at bounding box center [345, 12] width 35 height 12
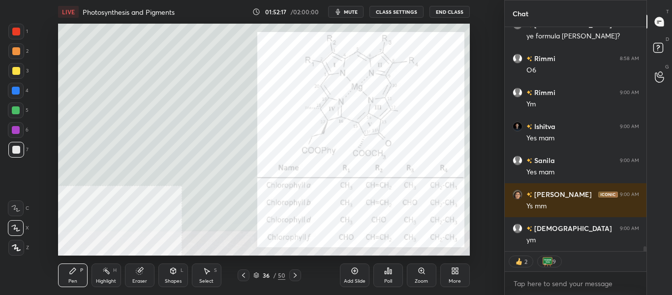
scroll to position [9619, 0]
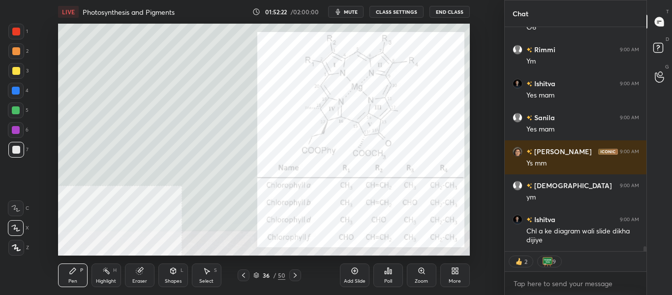
click at [244, 276] on icon at bounding box center [243, 275] width 3 height 5
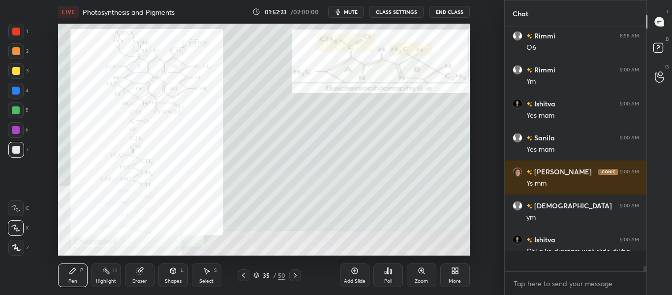
scroll to position [241, 139]
click at [449, 279] on div "More" at bounding box center [455, 281] width 12 height 5
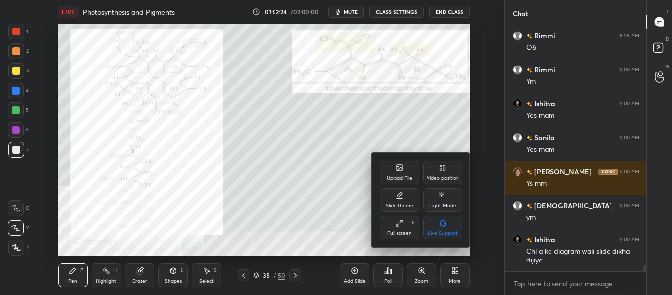
scroll to position [9668, 0]
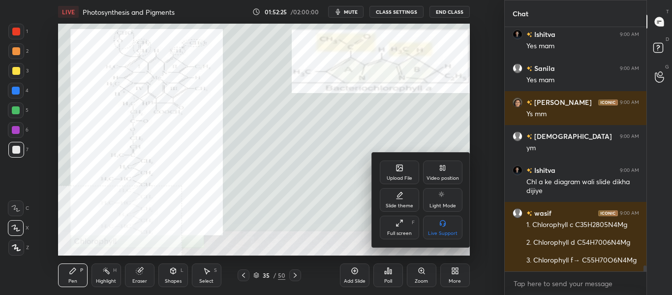
click at [441, 169] on icon at bounding box center [442, 169] width 2 height 2
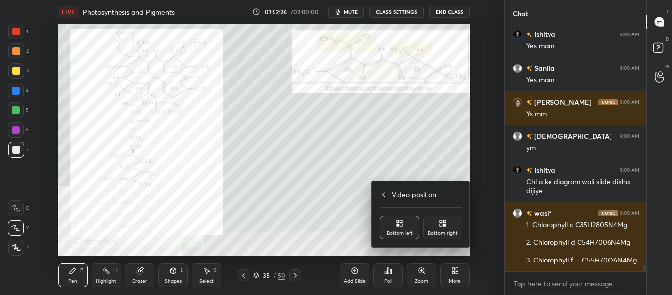
click at [446, 233] on div "Bottom right" at bounding box center [443, 233] width 30 height 5
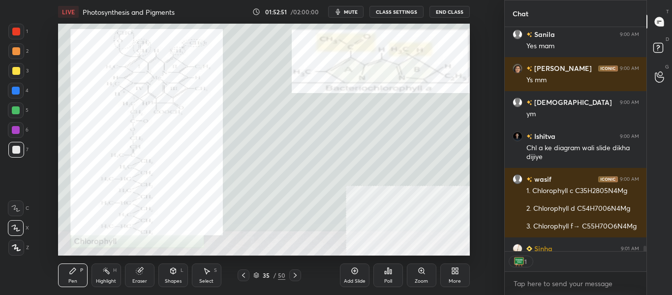
scroll to position [9756, 0]
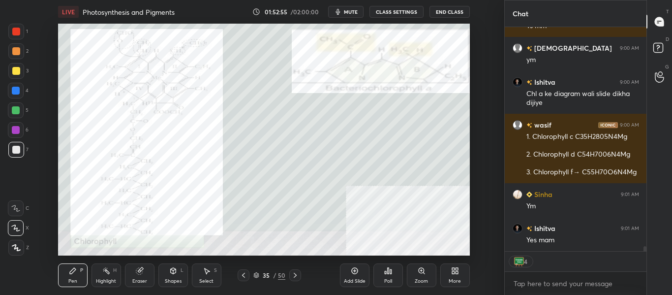
click at [296, 275] on icon at bounding box center [295, 275] width 3 height 5
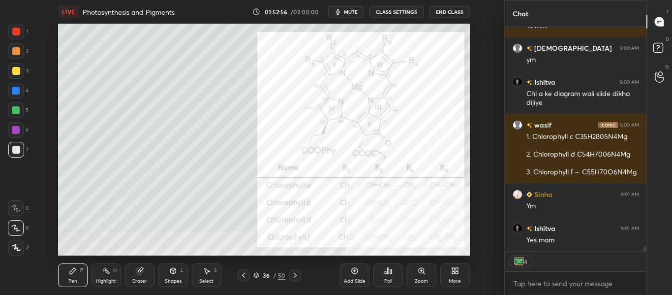
click at [297, 277] on icon at bounding box center [295, 275] width 8 height 8
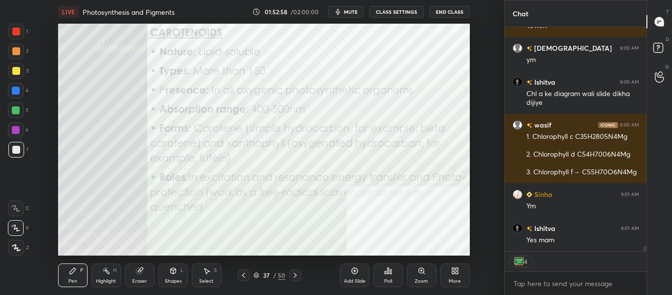
click at [250, 276] on div "37 / 50" at bounding box center [269, 275] width 63 height 12
click at [245, 275] on icon at bounding box center [244, 275] width 8 height 8
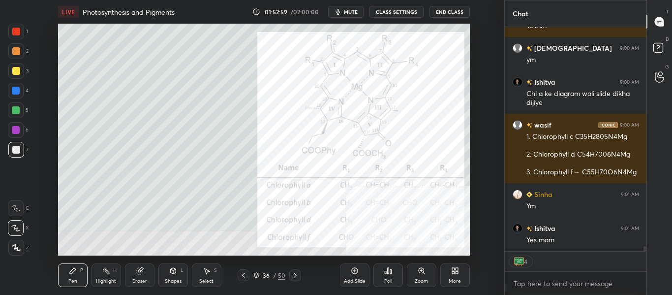
scroll to position [9790, 0]
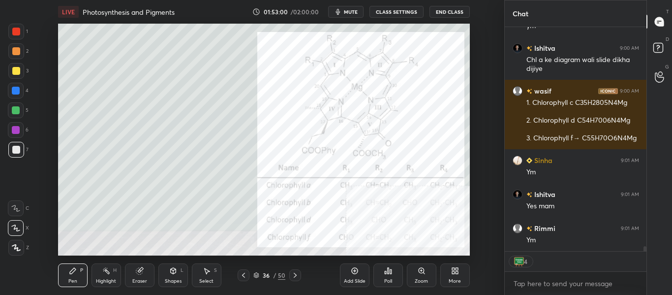
click at [360, 272] on div "Add Slide" at bounding box center [355, 275] width 30 height 24
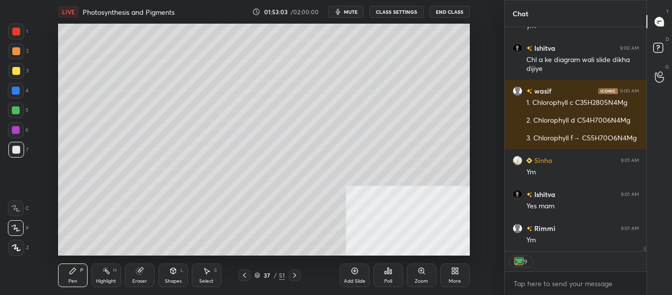
click at [452, 279] on div "More" at bounding box center [455, 281] width 12 height 5
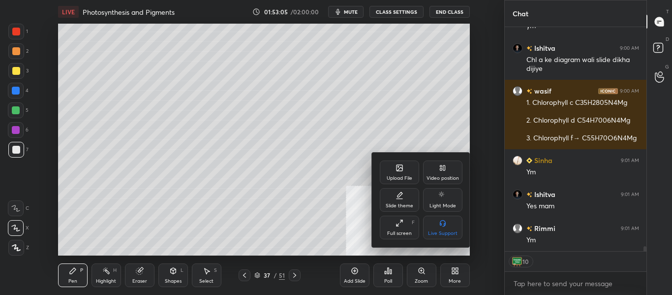
click at [442, 178] on div "Video position" at bounding box center [443, 178] width 32 height 5
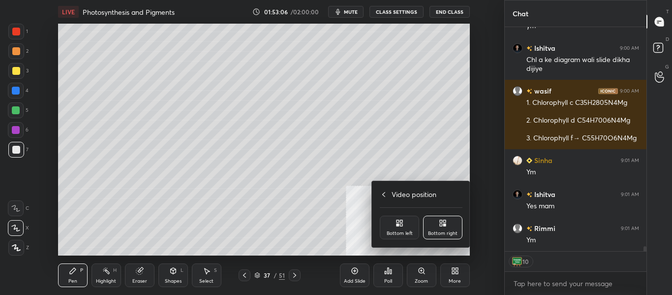
click at [399, 220] on icon at bounding box center [398, 221] width 2 height 2
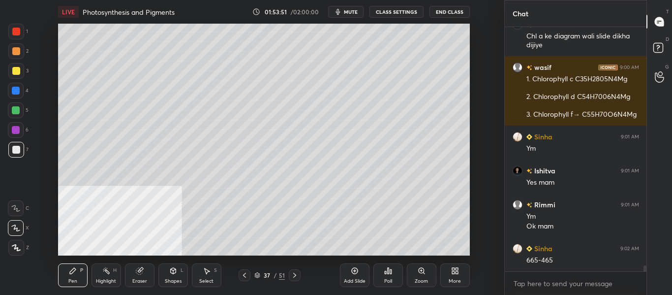
scroll to position [9848, 0]
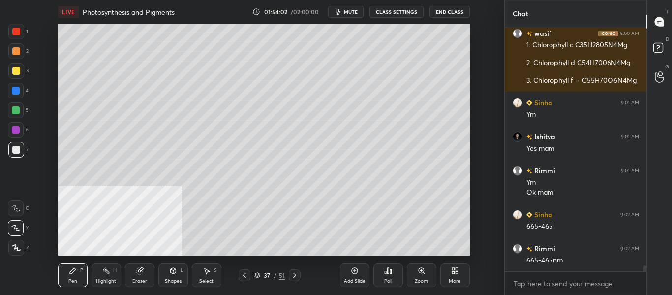
click at [355, 15] on span "mute" at bounding box center [351, 11] width 14 height 7
click at [354, 16] on button "unmute" at bounding box center [345, 12] width 35 height 12
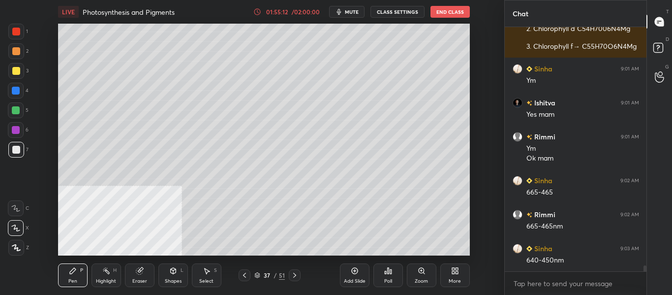
scroll to position [9916, 0]
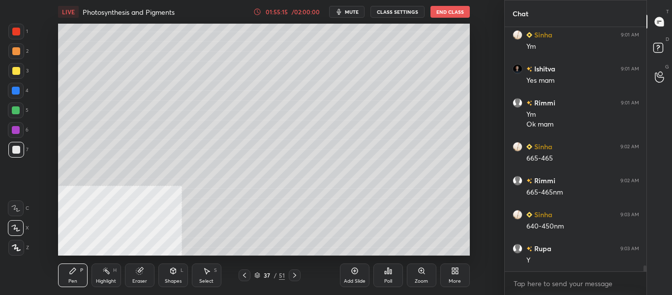
click at [457, 279] on div "More" at bounding box center [455, 281] width 12 height 5
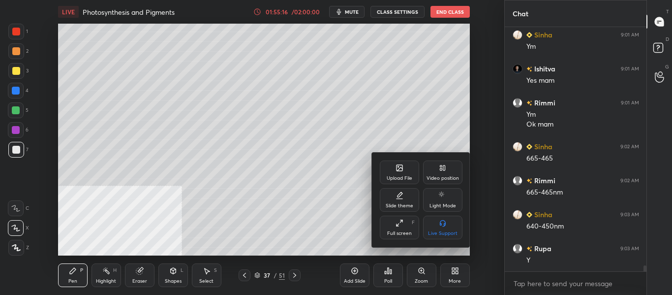
click at [449, 176] on div "Video position" at bounding box center [443, 178] width 32 height 5
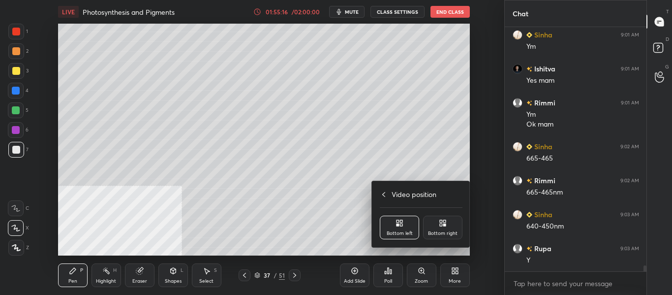
click at [444, 229] on div "Bottom right" at bounding box center [442, 228] width 39 height 24
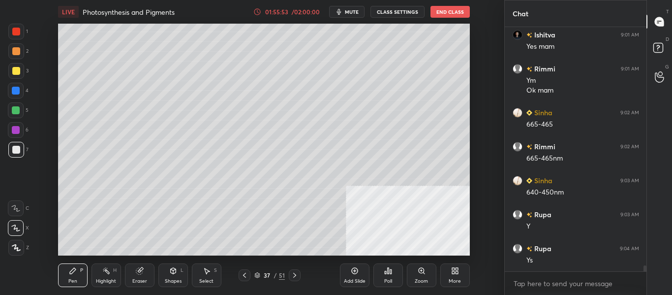
scroll to position [9984, 0]
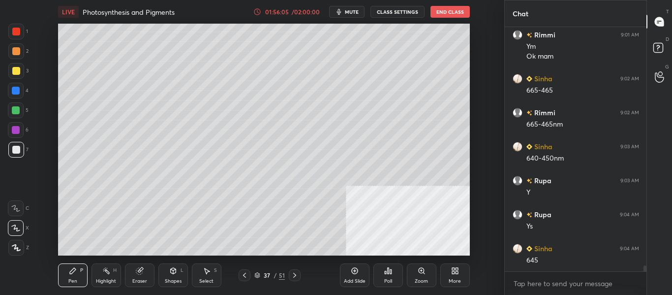
click at [353, 279] on div "Add Slide" at bounding box center [355, 281] width 22 height 5
click at [141, 280] on div "Eraser" at bounding box center [139, 281] width 15 height 5
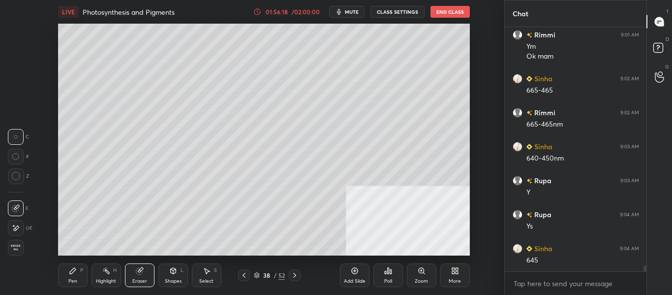
scroll to position [10018, 0]
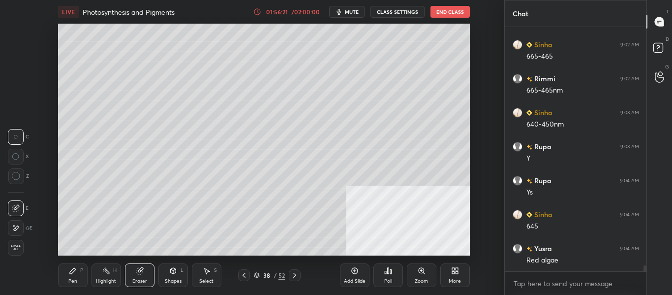
click at [77, 276] on div "Pen P" at bounding box center [73, 275] width 30 height 24
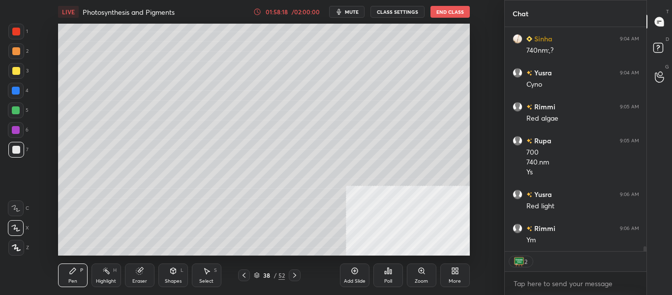
scroll to position [10295, 0]
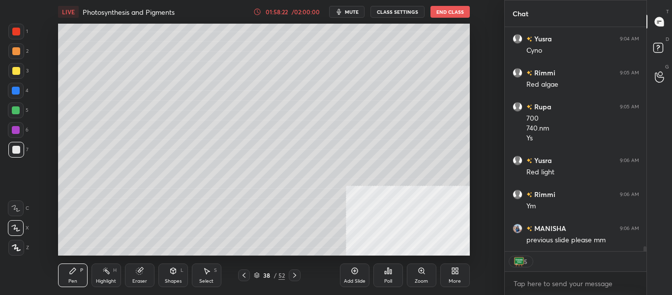
click at [247, 278] on icon at bounding box center [244, 275] width 8 height 8
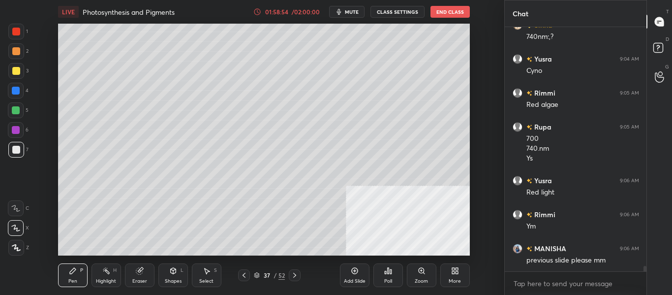
scroll to position [10309, 0]
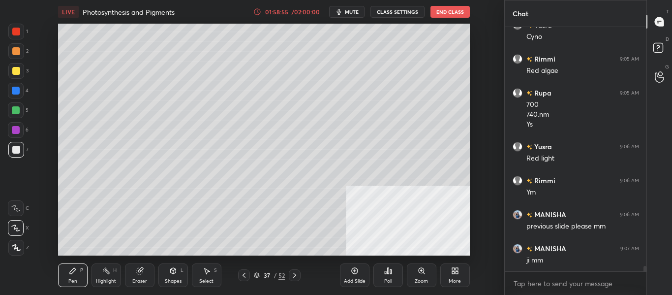
click at [295, 274] on icon at bounding box center [294, 275] width 3 height 5
click at [351, 277] on div "Add Slide" at bounding box center [355, 275] width 30 height 24
click at [18, 94] on div at bounding box center [16, 91] width 8 height 8
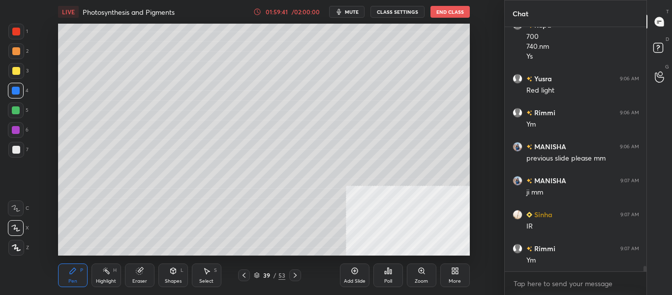
scroll to position [10411, 0]
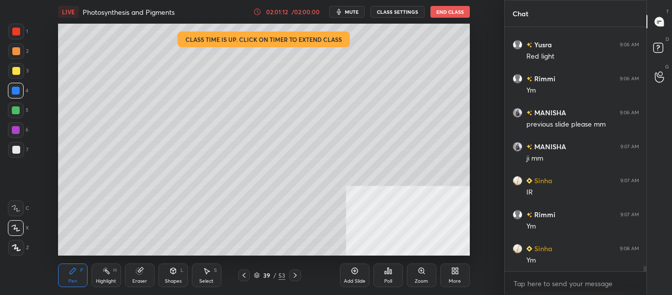
click at [350, 277] on div "Add Slide" at bounding box center [355, 275] width 30 height 24
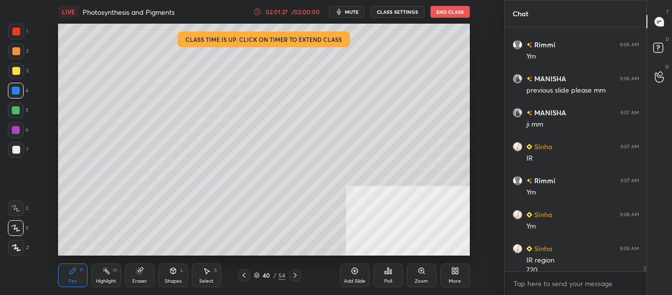
scroll to position [10455, 0]
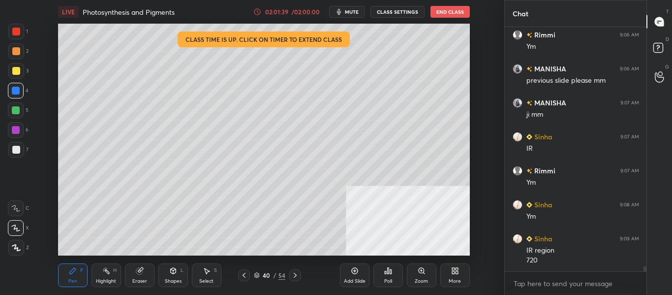
click at [16, 149] on div at bounding box center [16, 150] width 8 height 8
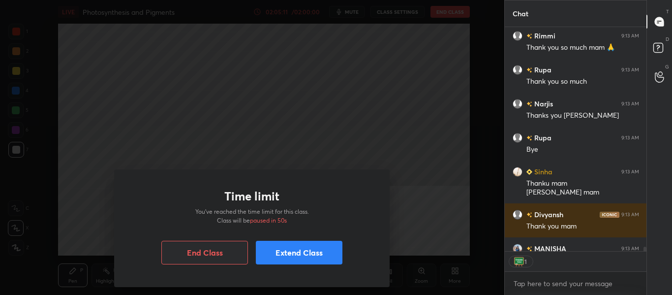
scroll to position [221, 139]
click at [198, 256] on button "End Class" at bounding box center [204, 253] width 87 height 24
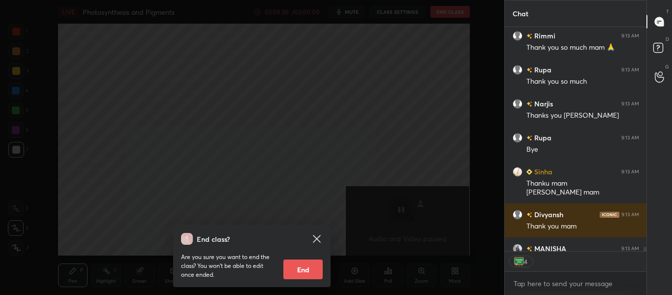
click at [309, 270] on button "End" at bounding box center [303, 269] width 39 height 20
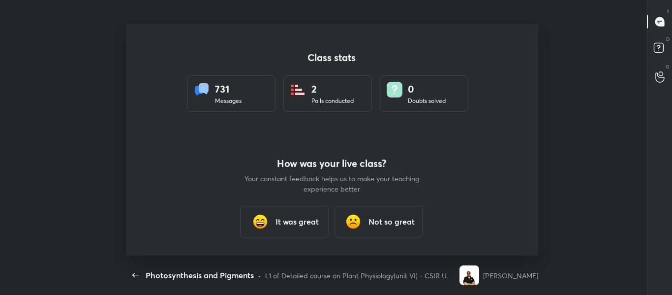
scroll to position [48991, 48558]
click at [300, 226] on h3 "It was great" at bounding box center [297, 222] width 43 height 12
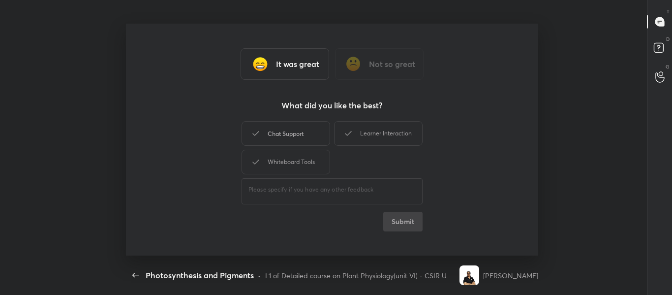
click at [287, 141] on div "Chat Support" at bounding box center [286, 133] width 89 height 25
click at [357, 134] on div "Learner Interaction" at bounding box center [378, 133] width 89 height 25
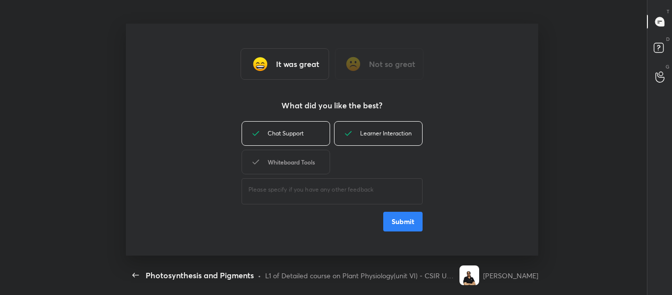
click at [305, 164] on div "Whiteboard Tools" at bounding box center [286, 162] width 89 height 25
click at [398, 222] on button "Submit" at bounding box center [402, 222] width 39 height 20
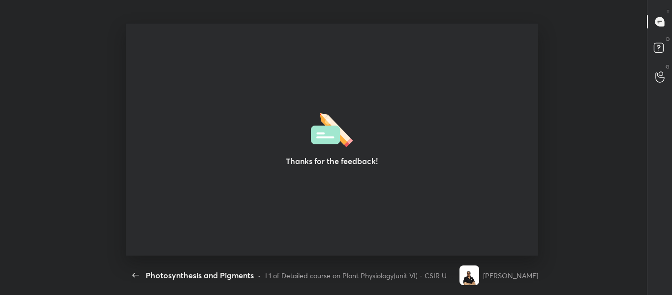
type textarea "x"
